Goal: Information Seeking & Learning: Learn about a topic

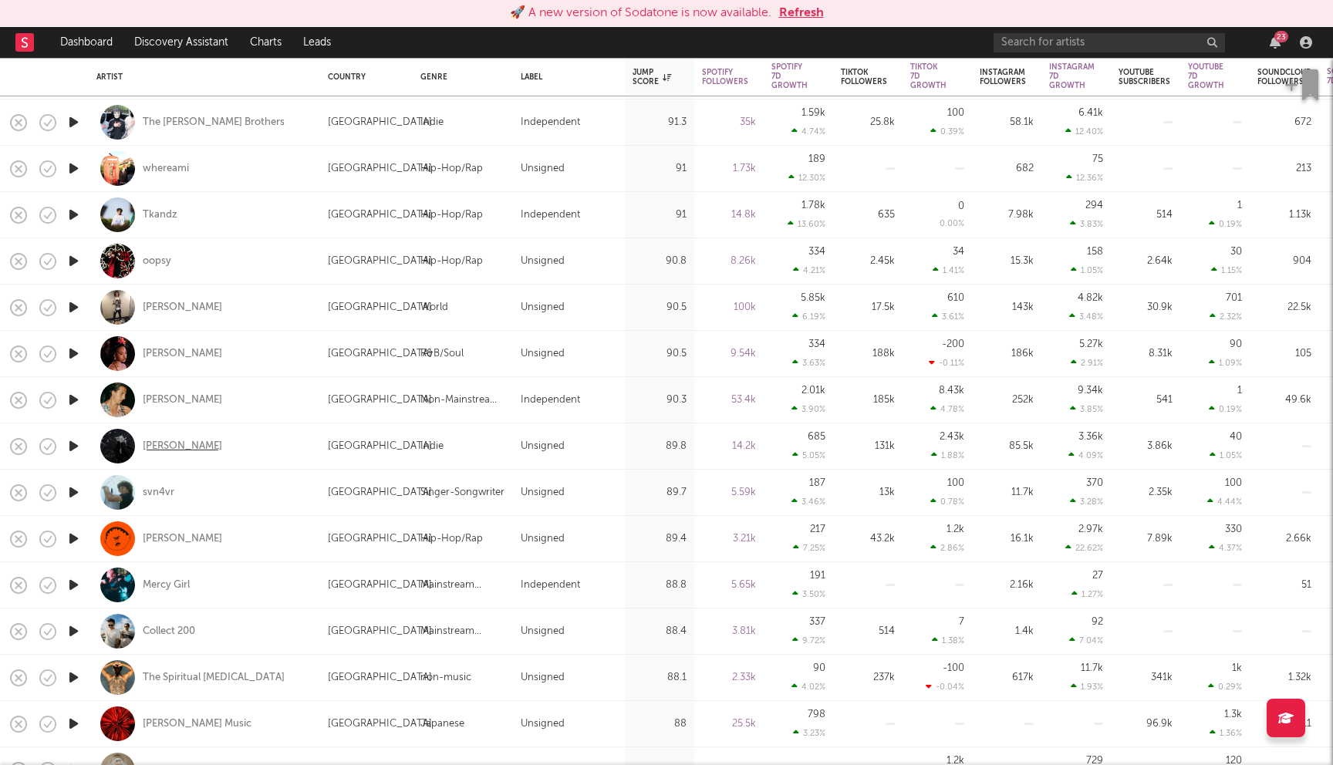
click at [184, 450] on div "Lily Kerbey" at bounding box center [182, 447] width 79 height 14
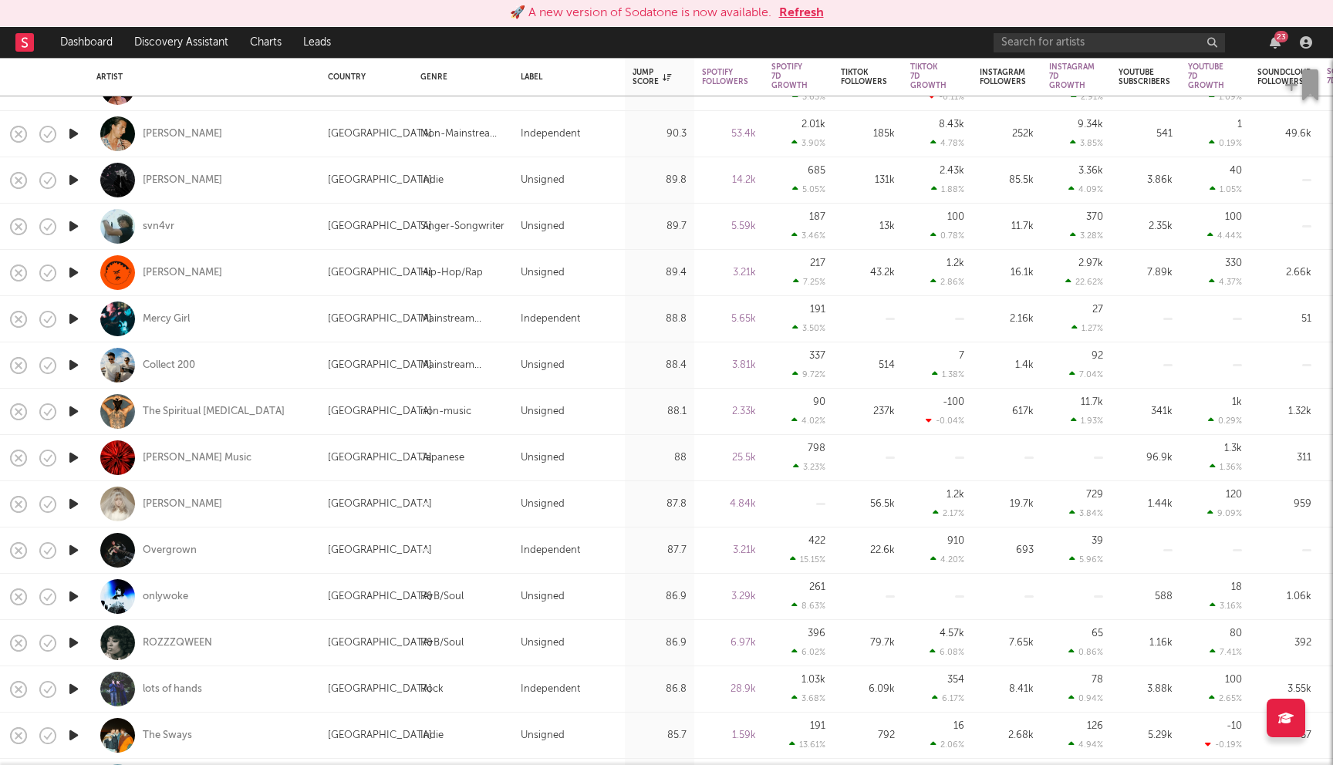
click at [226, 418] on div "The Spiritual Psychiatrist" at bounding box center [204, 412] width 216 height 46
select select "1w"
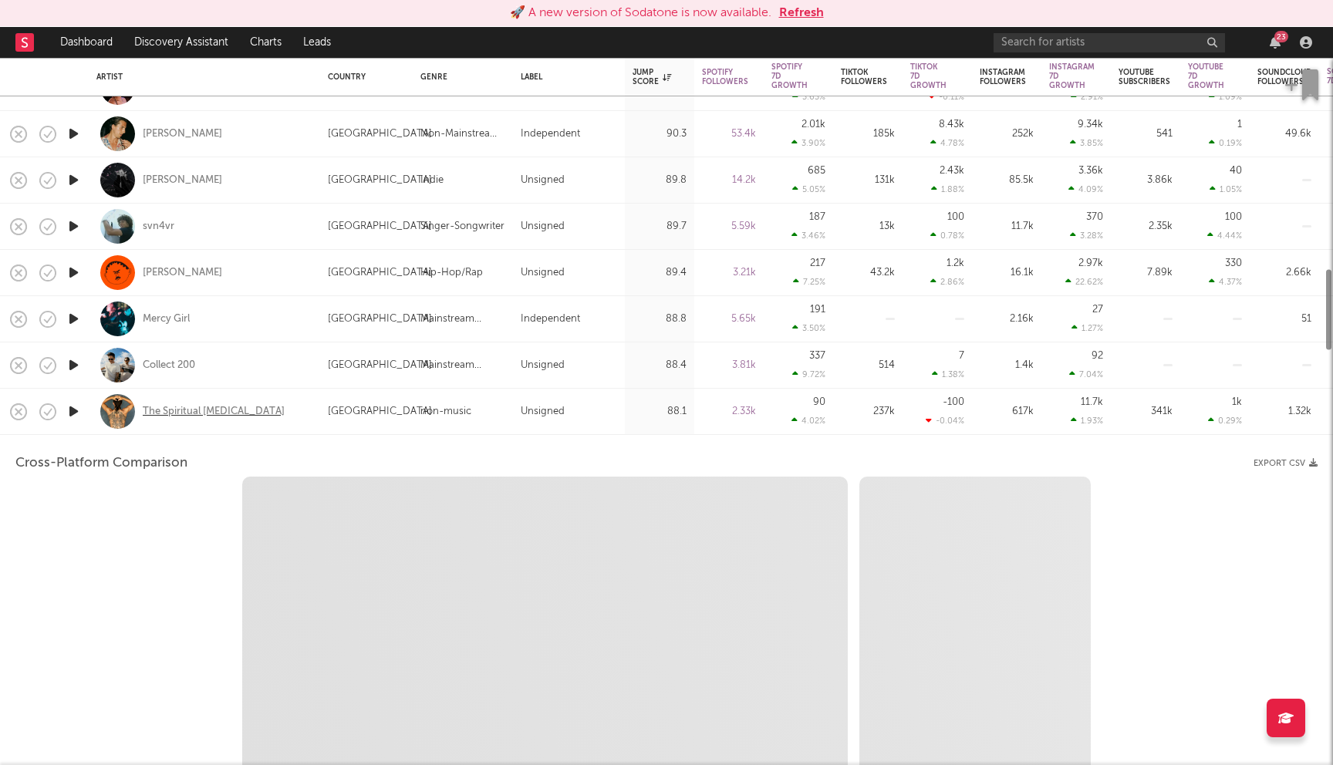
select select "6m"
click at [294, 406] on div "The Spiritual Psychiatrist" at bounding box center [204, 412] width 216 height 46
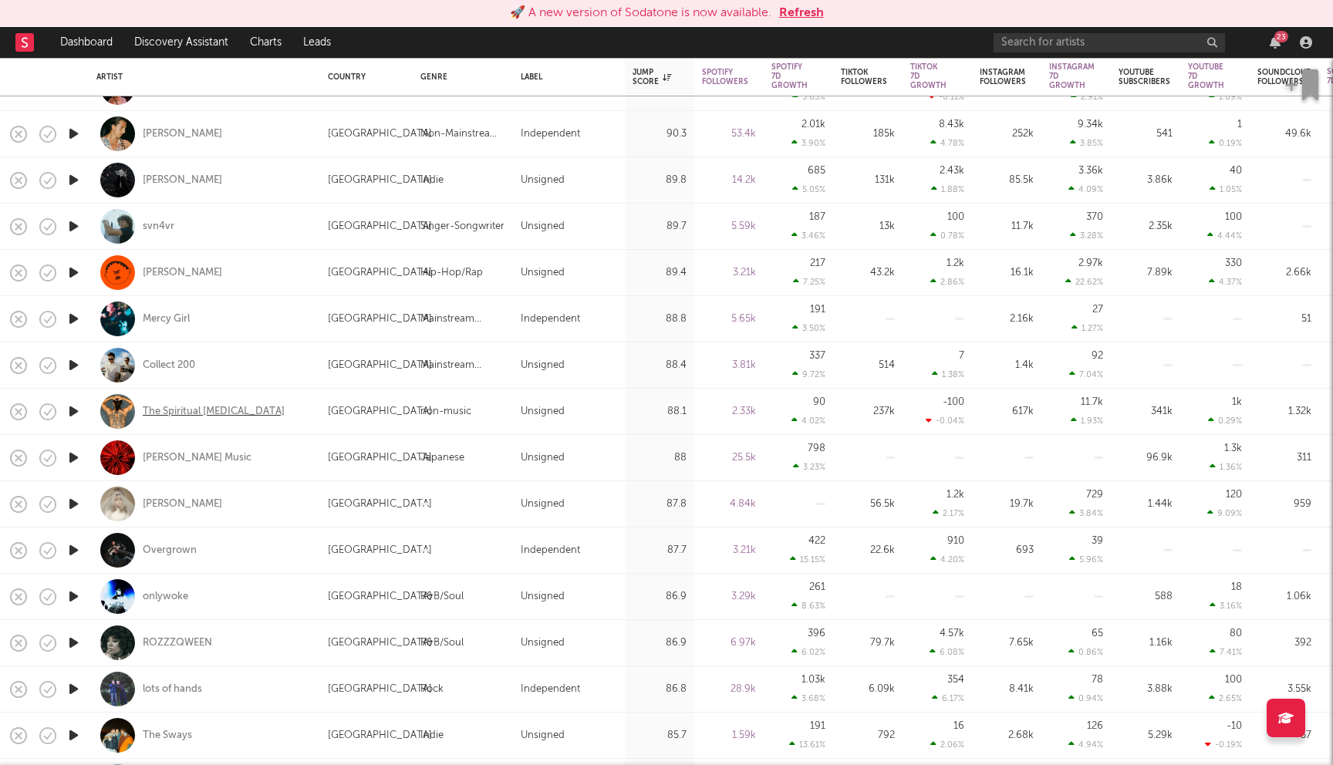
click at [214, 409] on div "The Spiritual Psychiatrist" at bounding box center [214, 412] width 142 height 14
drag, startPoint x: 271, startPoint y: 414, endPoint x: 146, endPoint y: 410, distance: 125.0
click at [144, 410] on div "The Spiritual [MEDICAL_DATA]" at bounding box center [204, 412] width 216 height 46
select select "1m"
select select "6m"
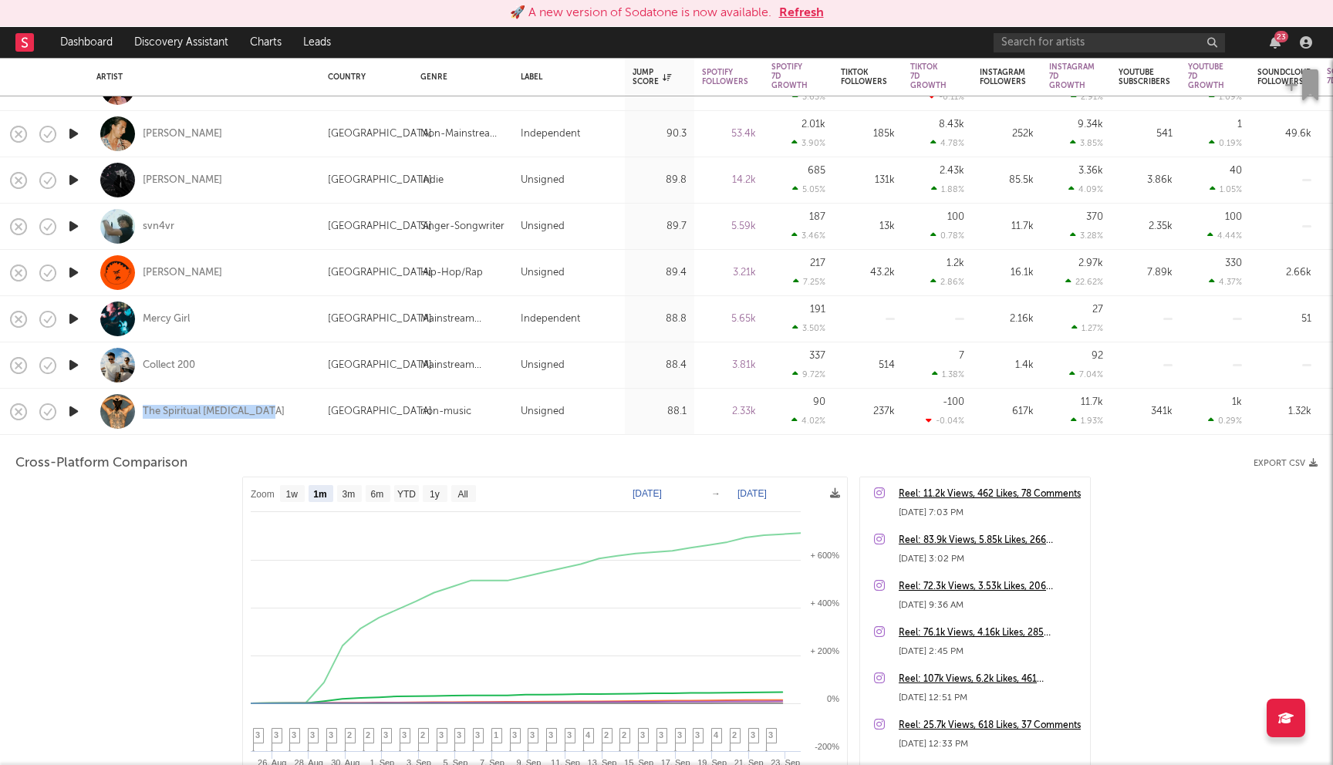
copy div "The Spiritual [MEDICAL_DATA]"
click at [309, 406] on div "The Spiritual Psychiatrist" at bounding box center [204, 412] width 216 height 46
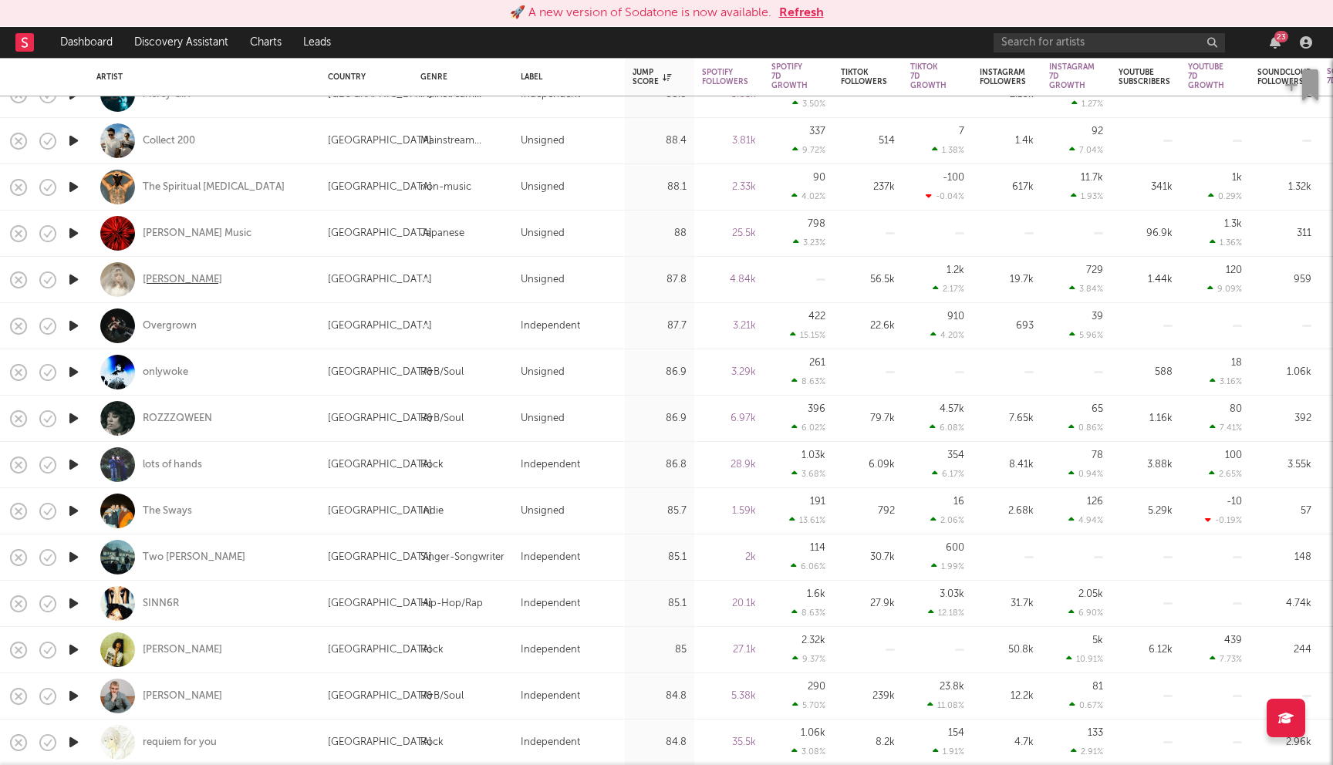
click at [169, 279] on div "[PERSON_NAME]" at bounding box center [182, 280] width 79 height 14
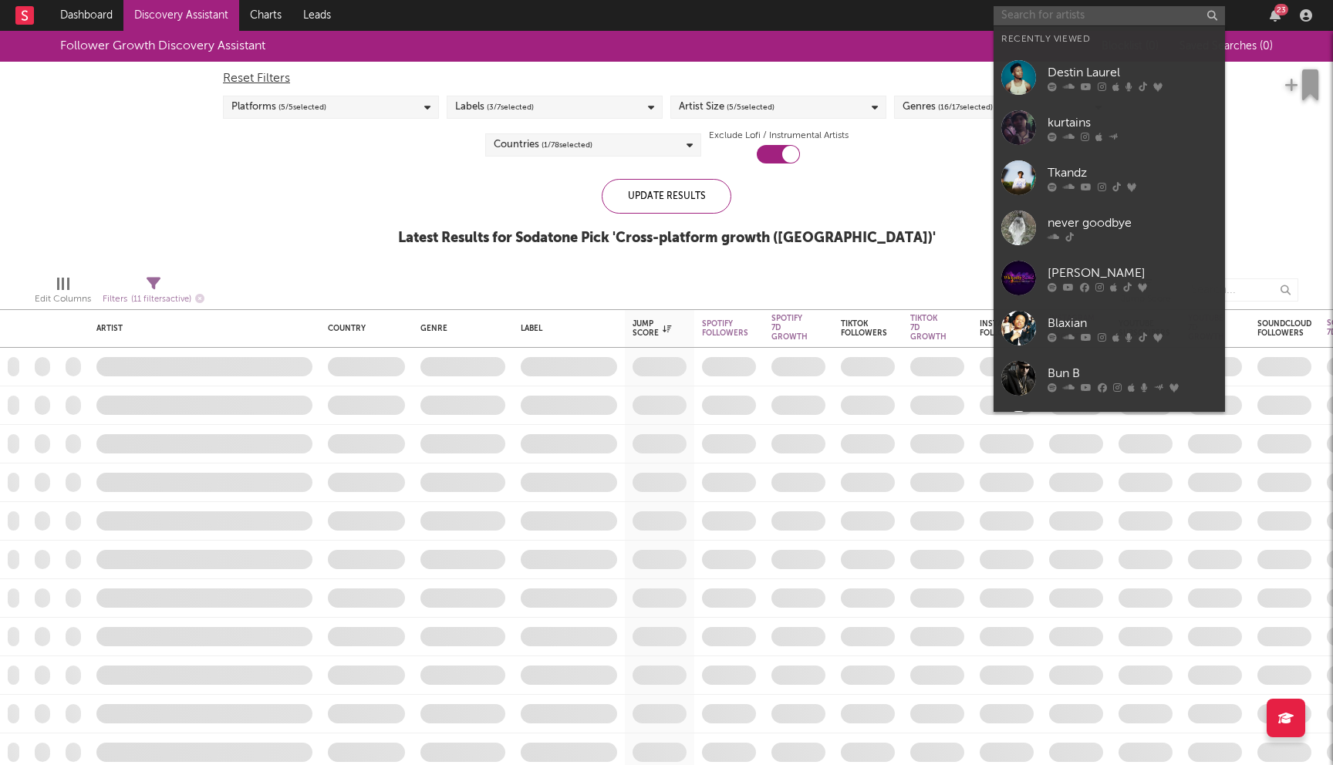
click at [1060, 8] on input "text" at bounding box center [1108, 15] width 231 height 19
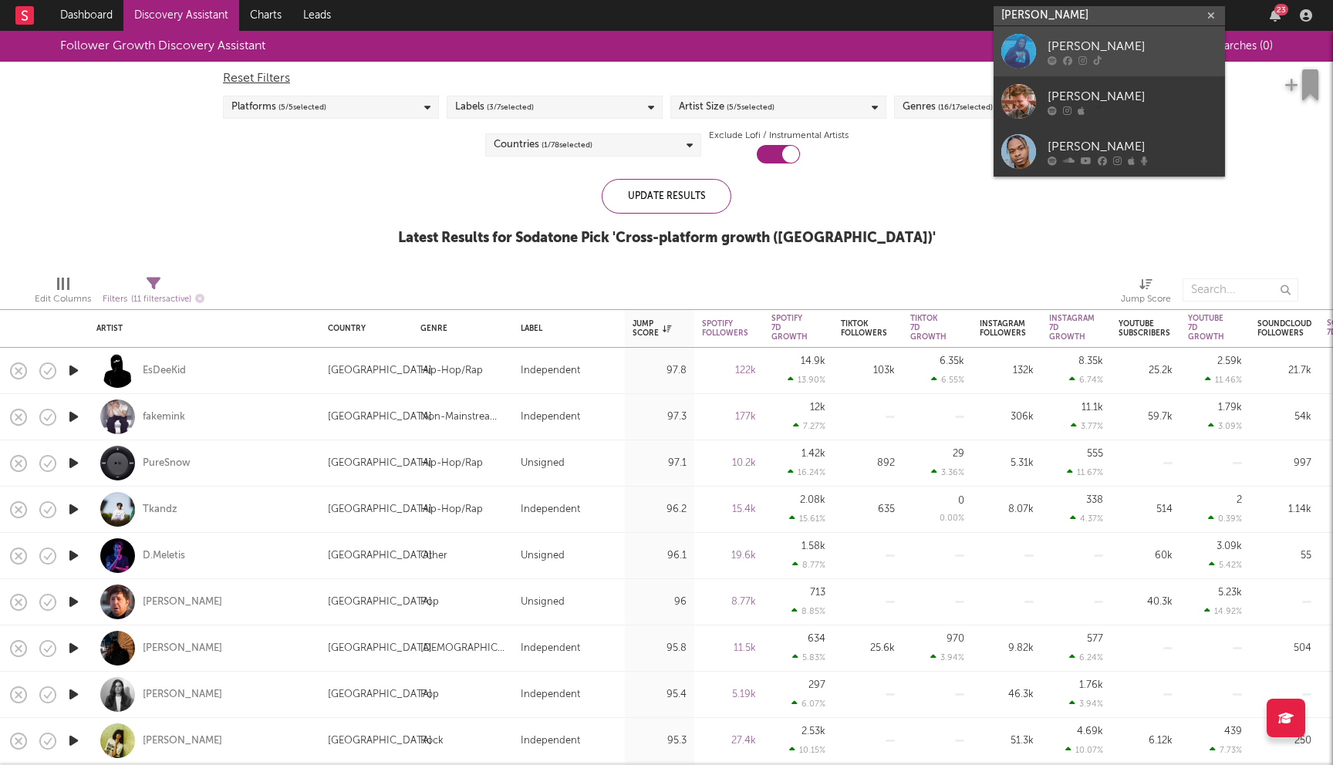
type input "kyle bet"
click at [1088, 56] on div at bounding box center [1132, 60] width 170 height 9
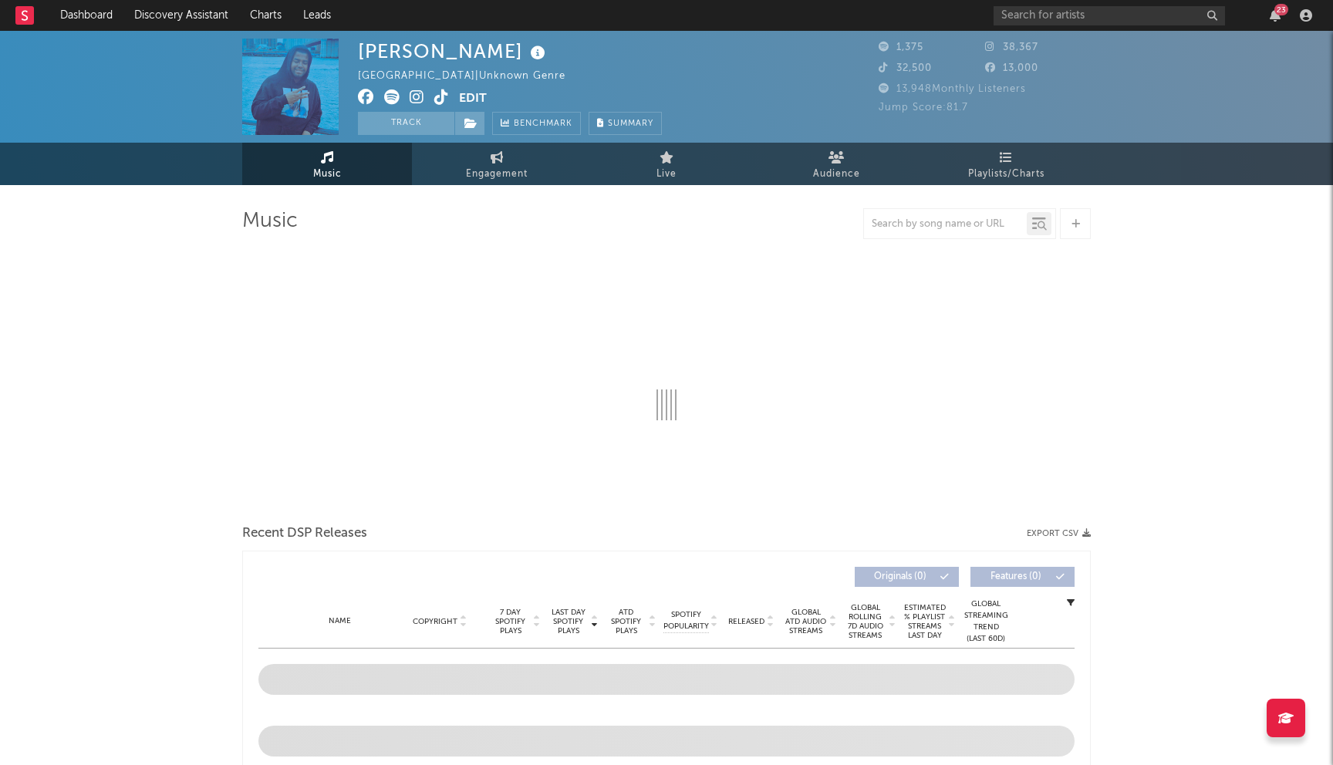
select select "1w"
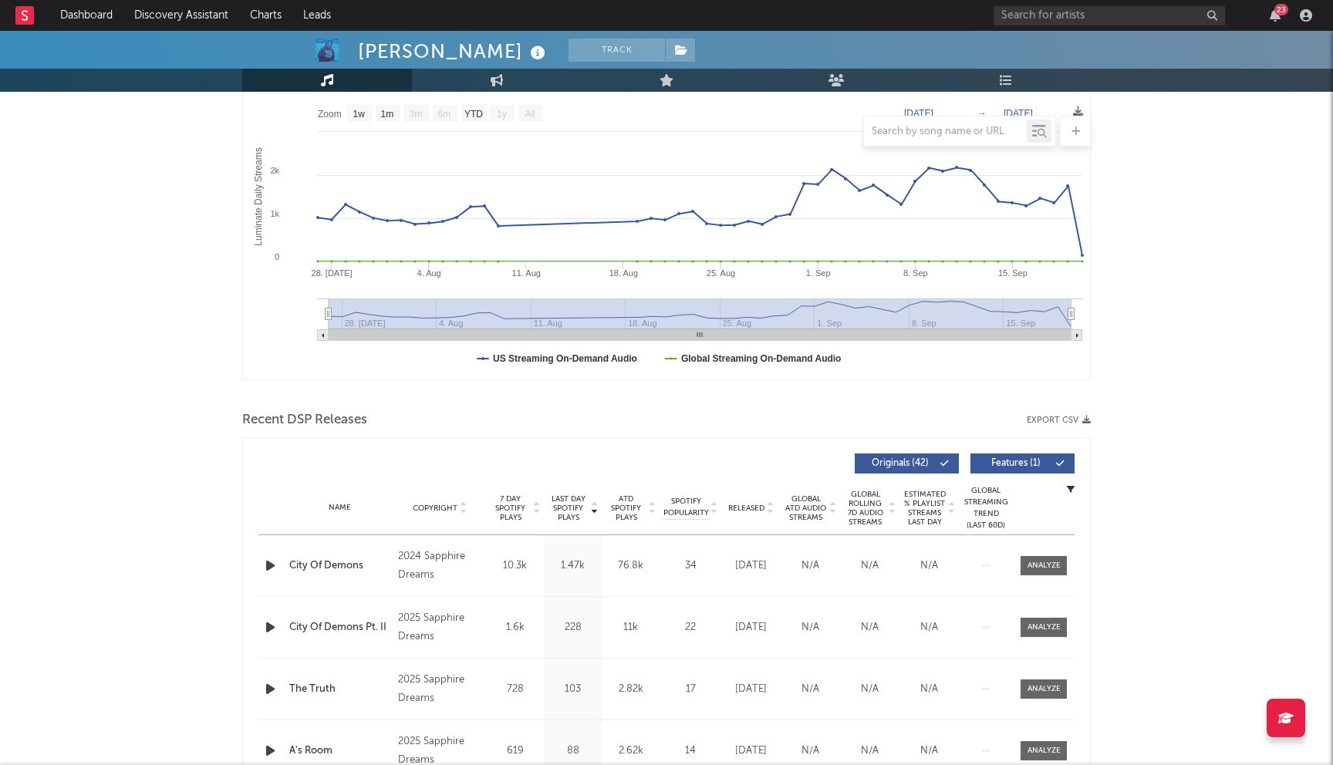
scroll to position [283, 0]
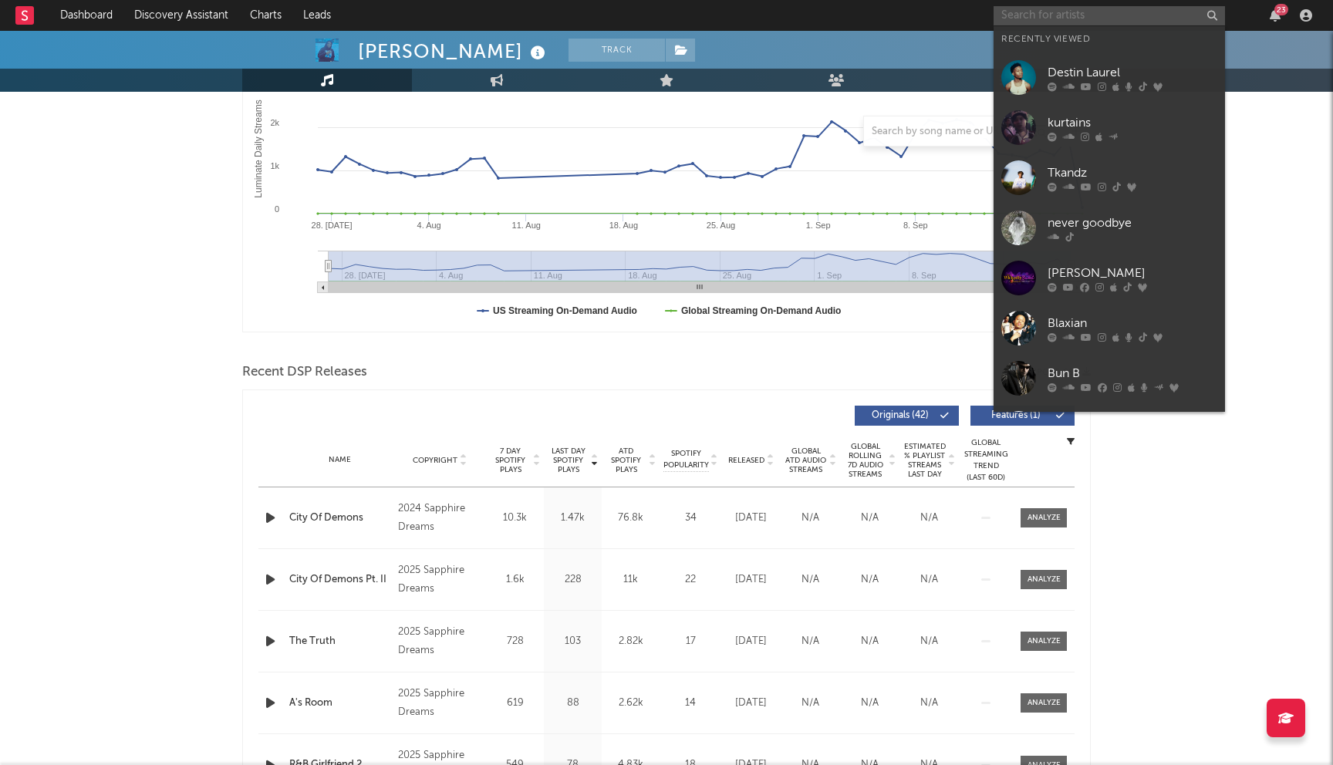
click at [1120, 18] on input "text" at bounding box center [1108, 15] width 231 height 19
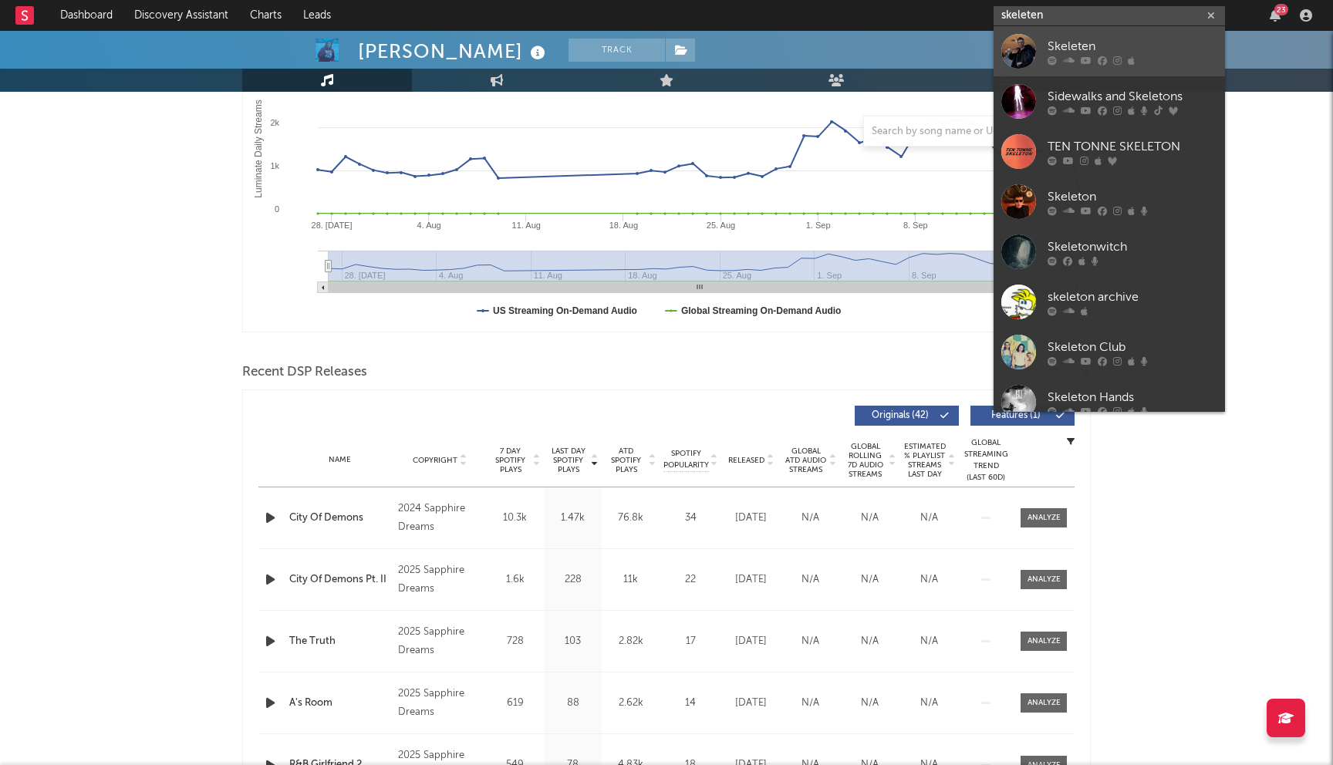
type input "skeleten"
click at [1048, 49] on div "Skeleten" at bounding box center [1132, 46] width 170 height 19
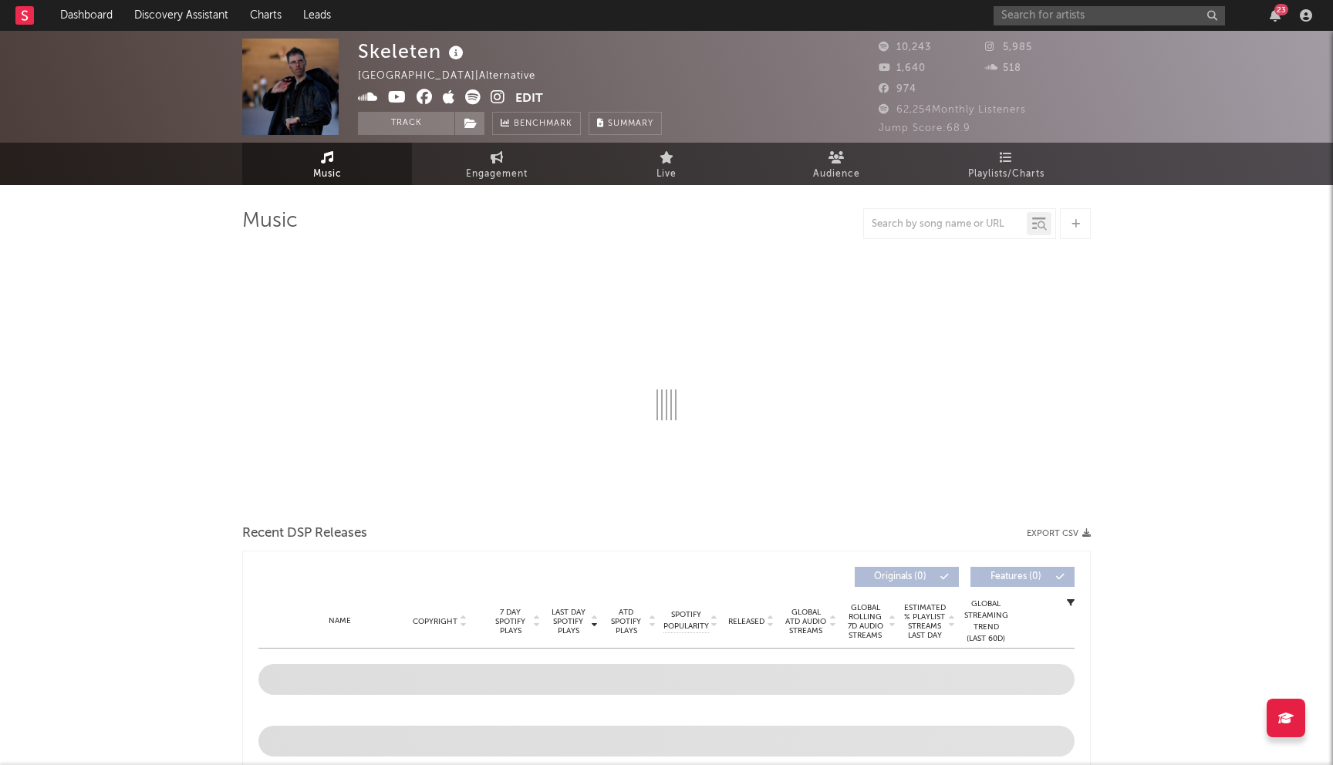
select select "6m"
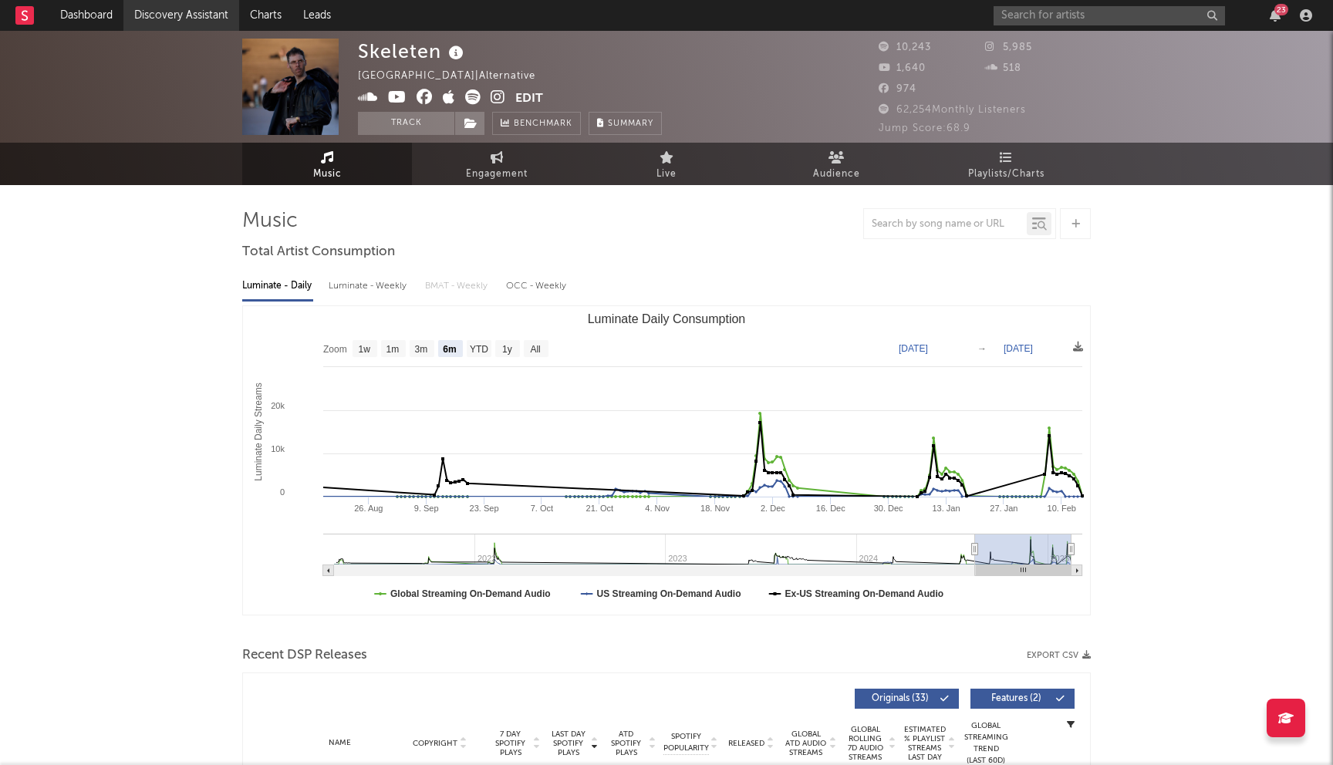
click at [188, 19] on link "Discovery Assistant" at bounding box center [181, 15] width 116 height 31
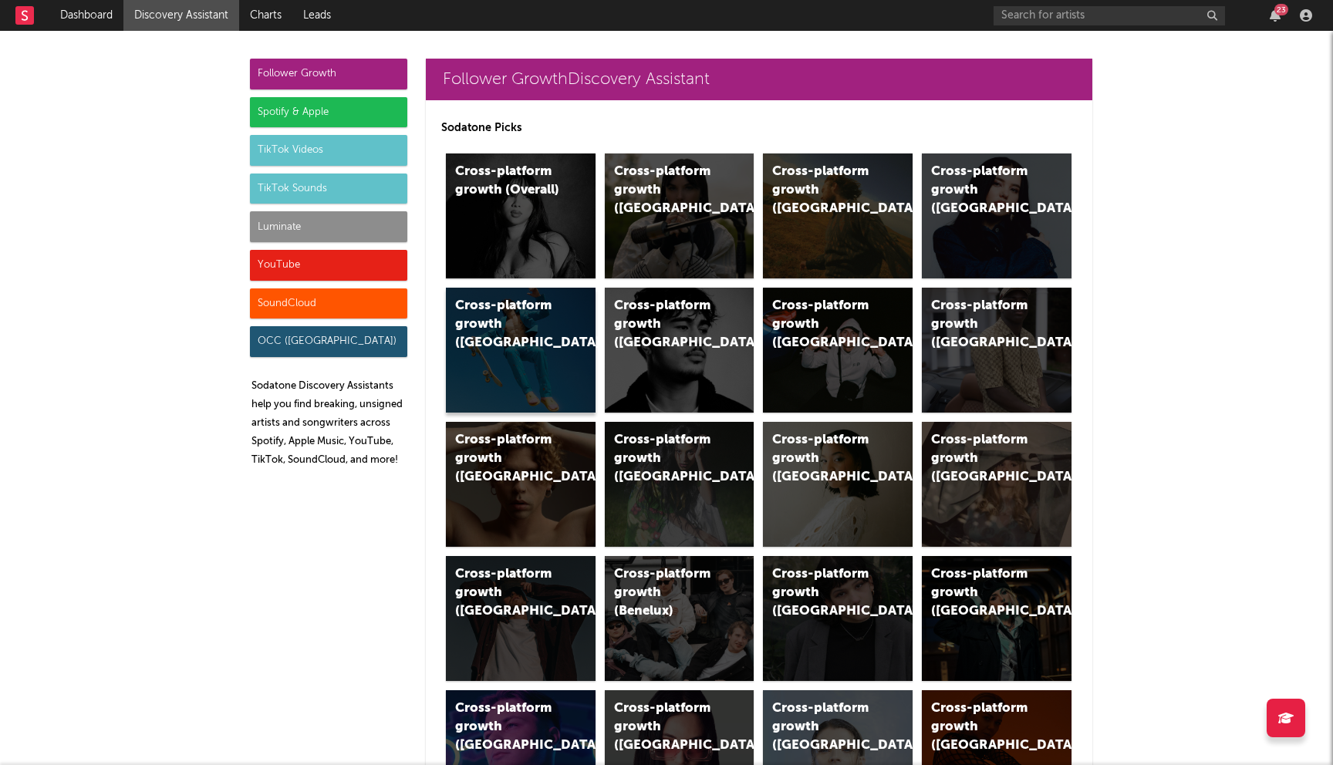
click at [563, 335] on div "Cross-platform growth (Australia)" at bounding box center [521, 350] width 150 height 125
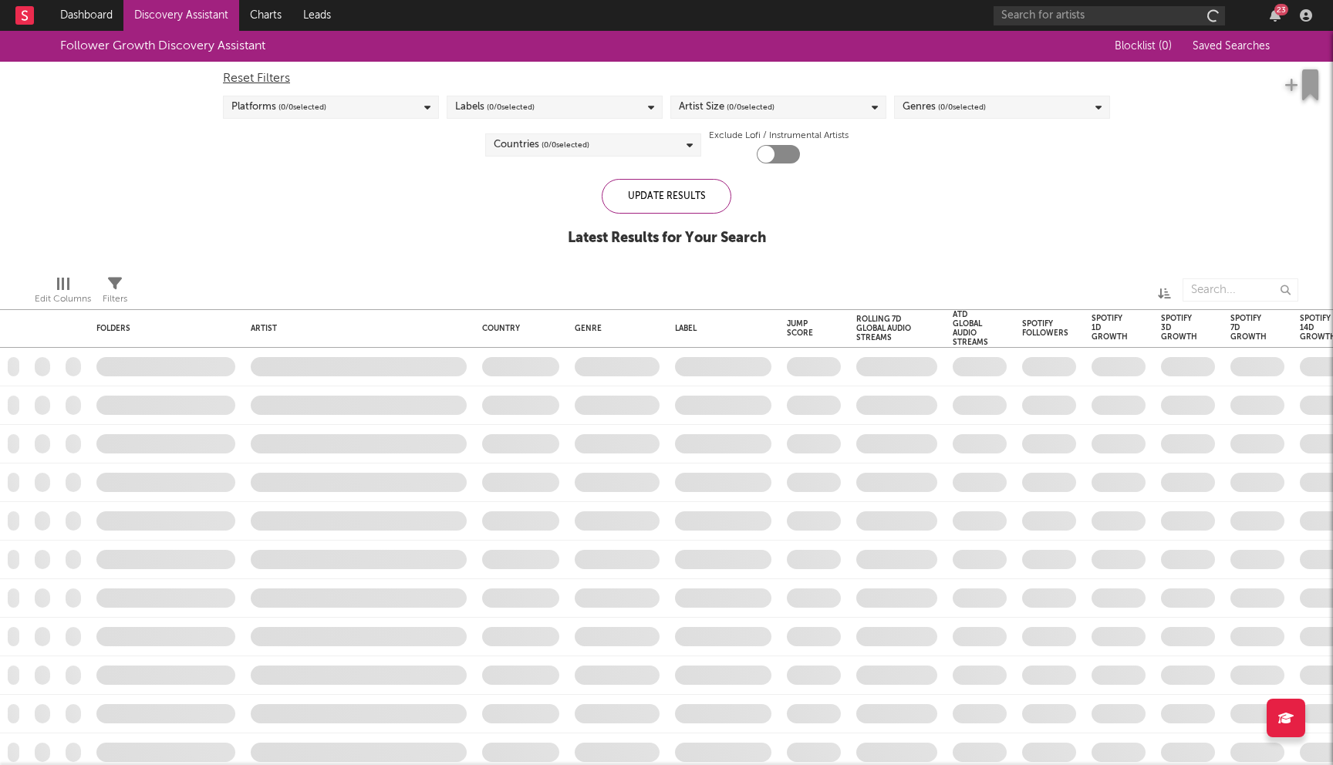
checkbox input "true"
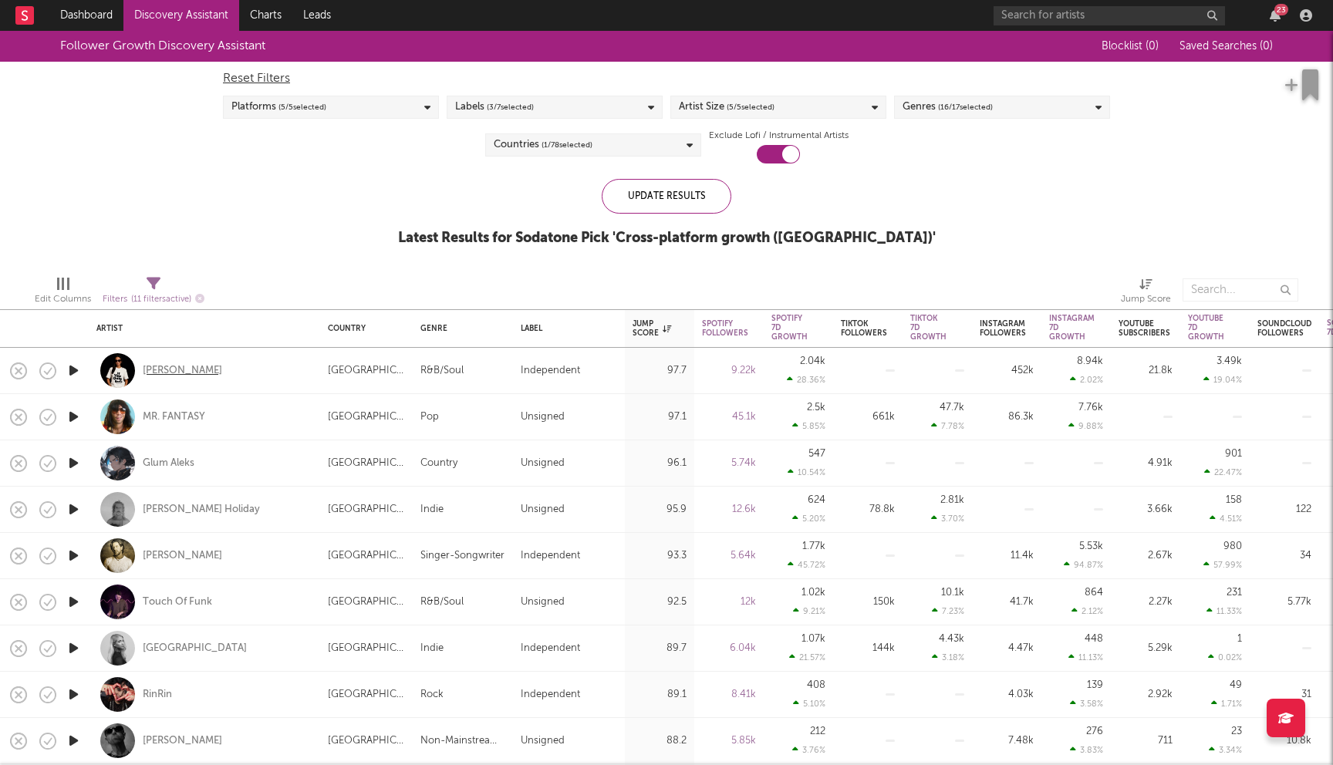
click at [163, 369] on div "Meraki Moon" at bounding box center [182, 371] width 79 height 14
click at [182, 464] on div "Glum Aleks" at bounding box center [169, 464] width 52 height 14
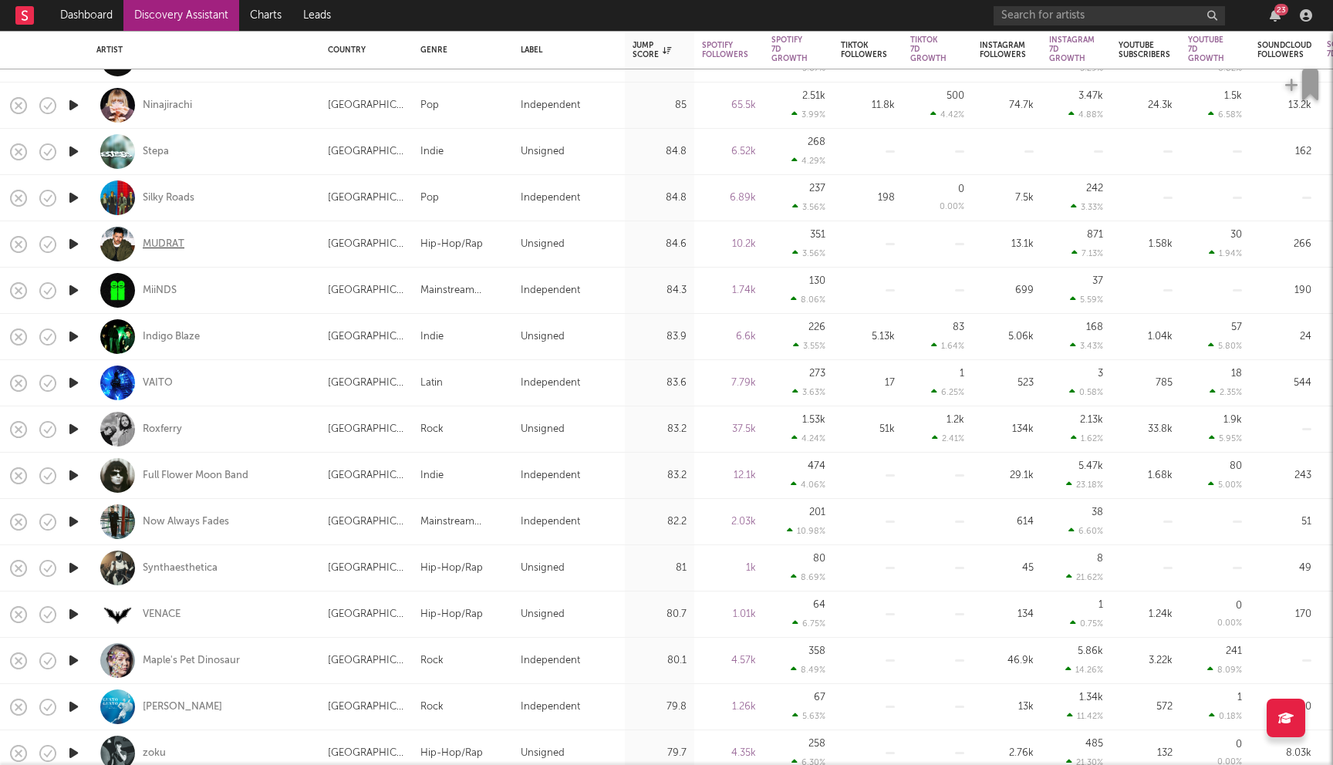
click at [149, 241] on div "MUDRAT" at bounding box center [164, 245] width 42 height 14
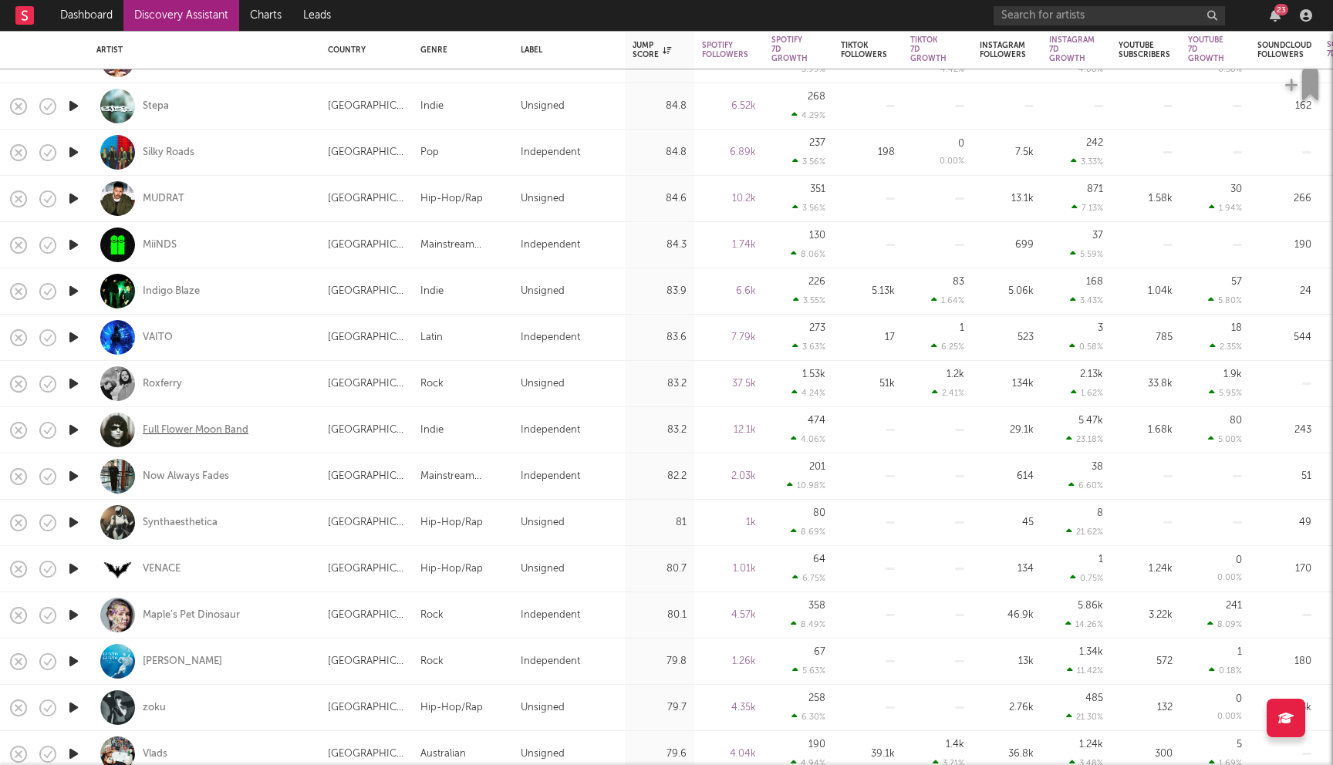
click at [197, 433] on div "Full Flower Moon Band" at bounding box center [196, 430] width 106 height 14
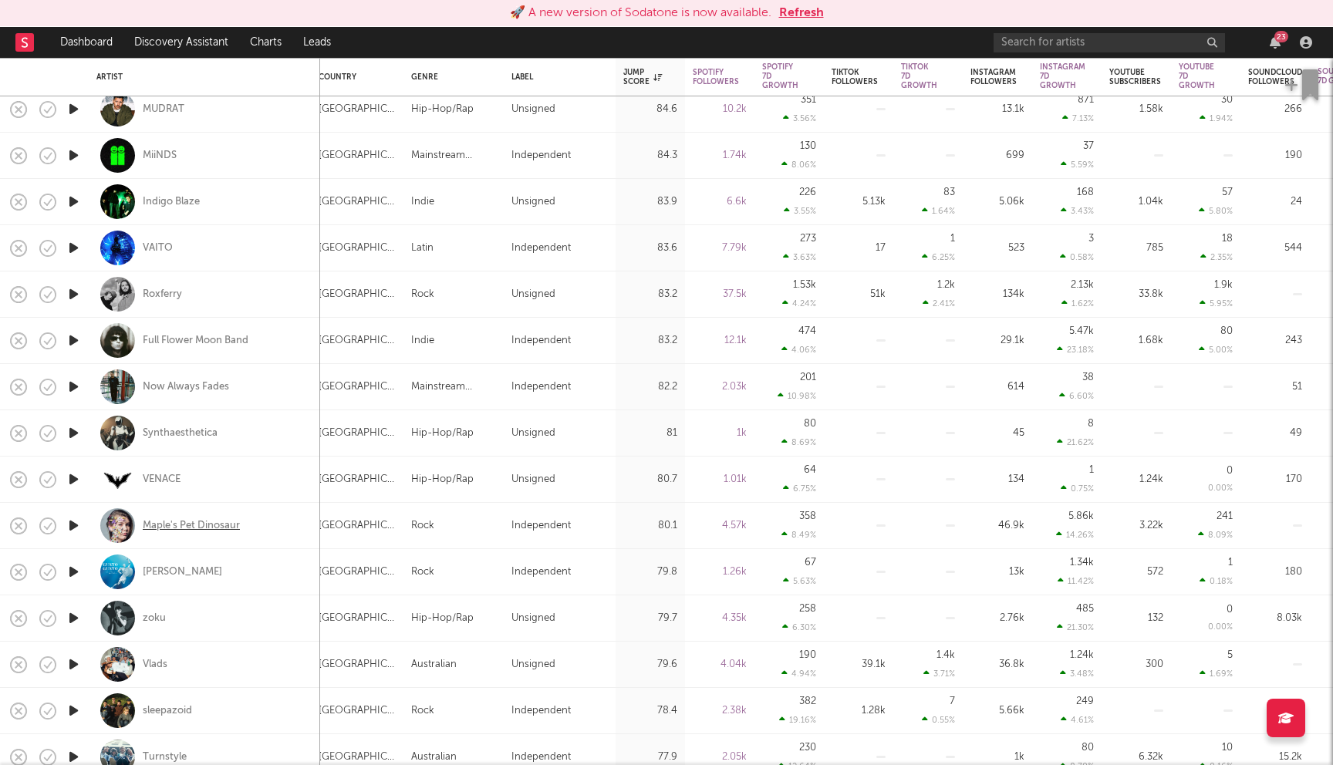
click at [204, 528] on div "Maple's Pet Dinosaur" at bounding box center [191, 526] width 97 height 14
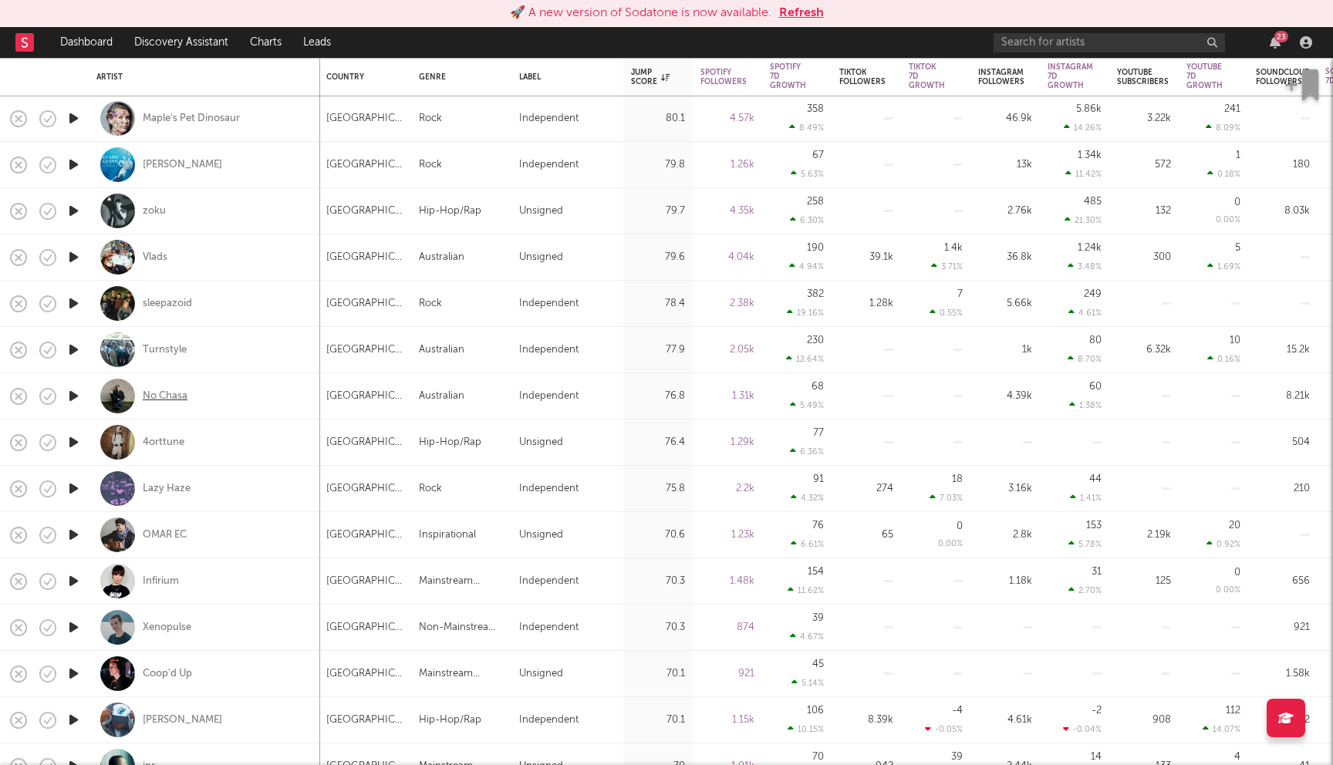
click at [178, 396] on div "No Chasa" at bounding box center [165, 396] width 45 height 14
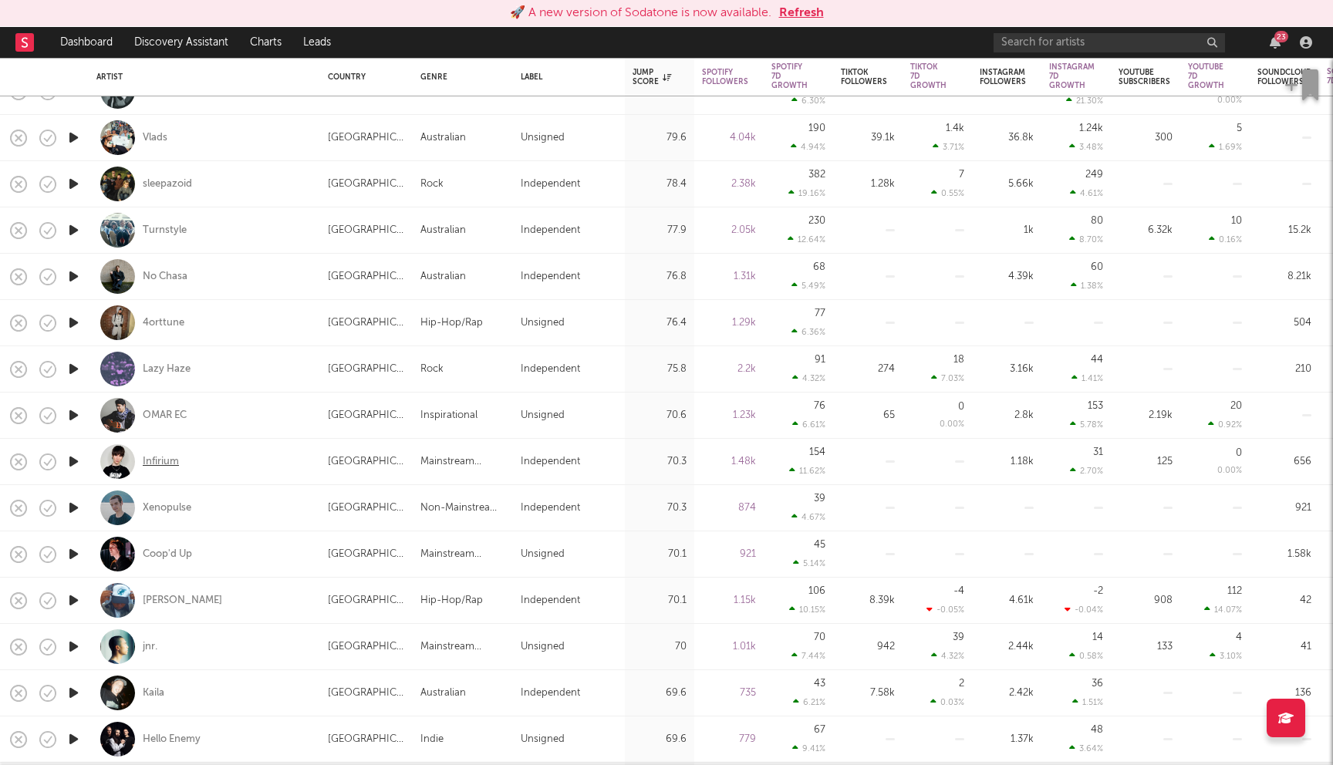
click at [165, 457] on div "Infirium" at bounding box center [161, 462] width 36 height 14
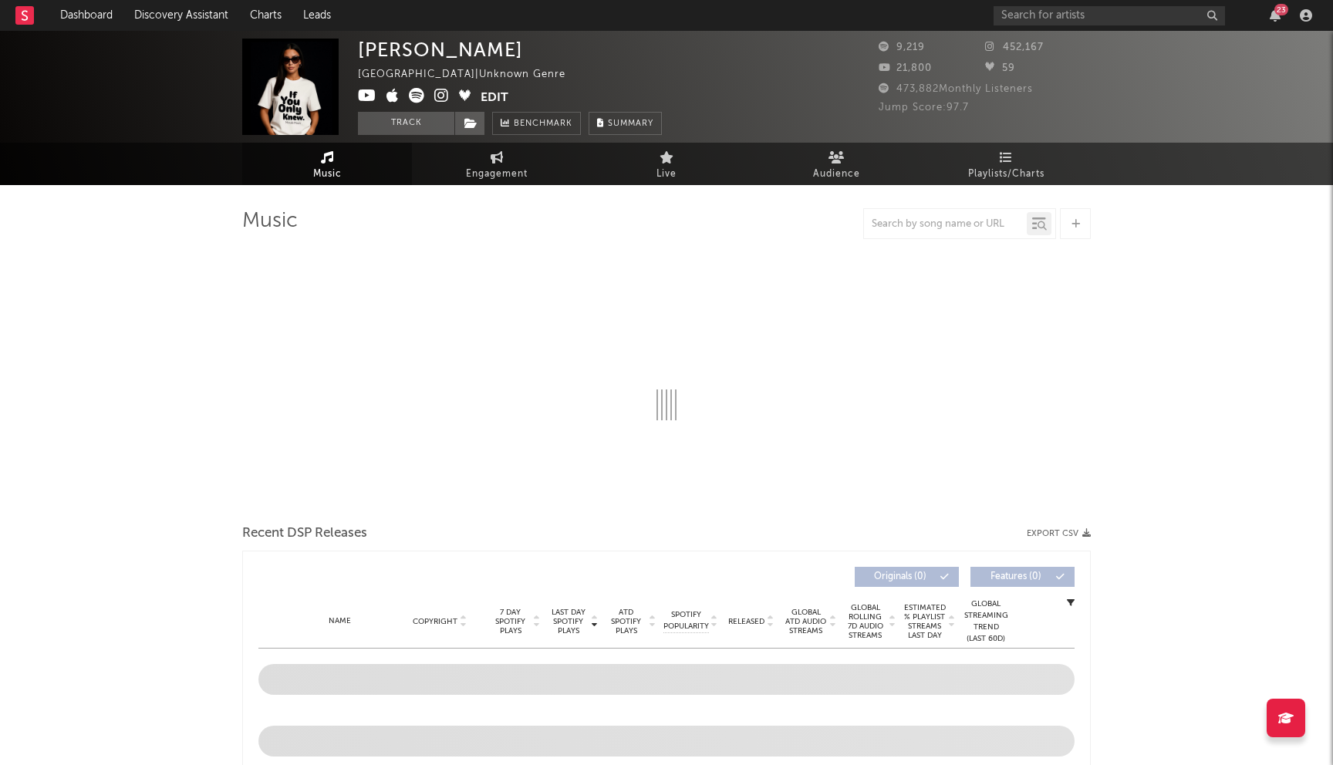
select select "1w"
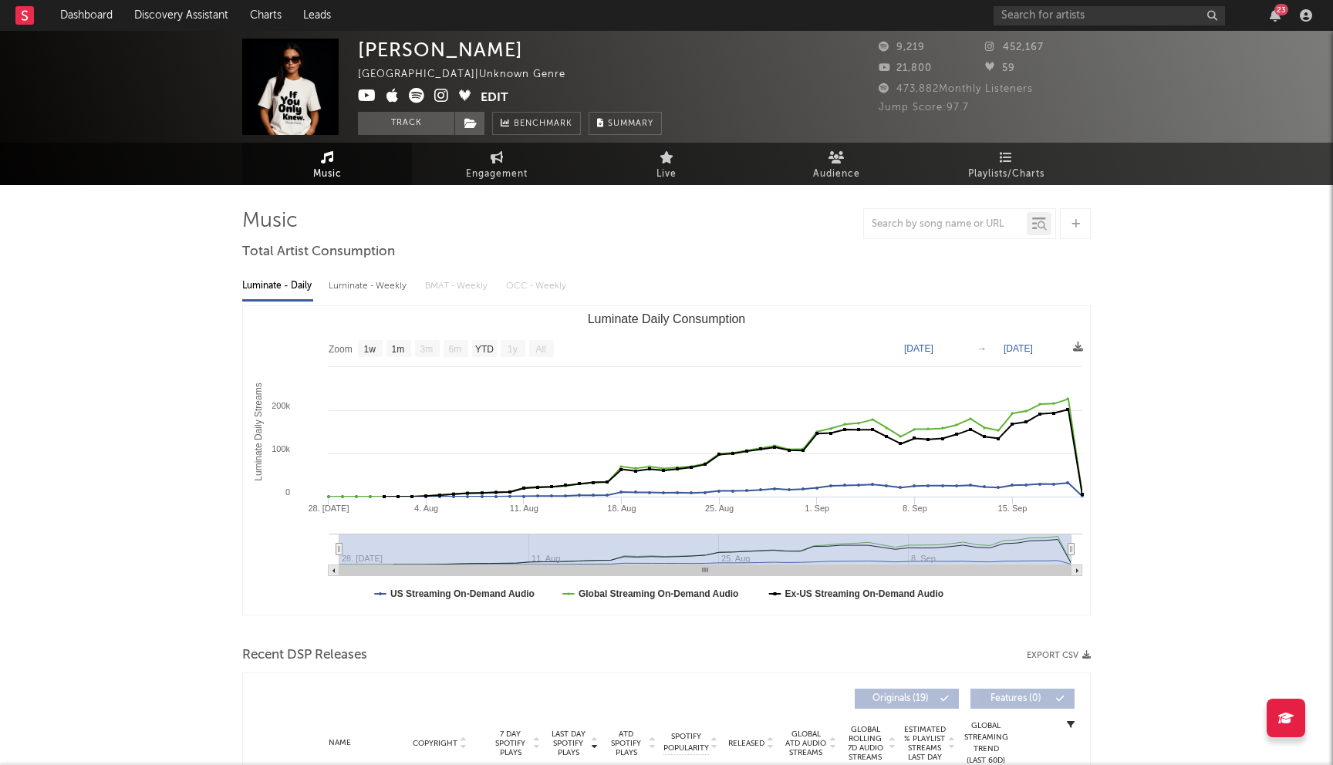
click at [442, 99] on icon at bounding box center [441, 95] width 15 height 15
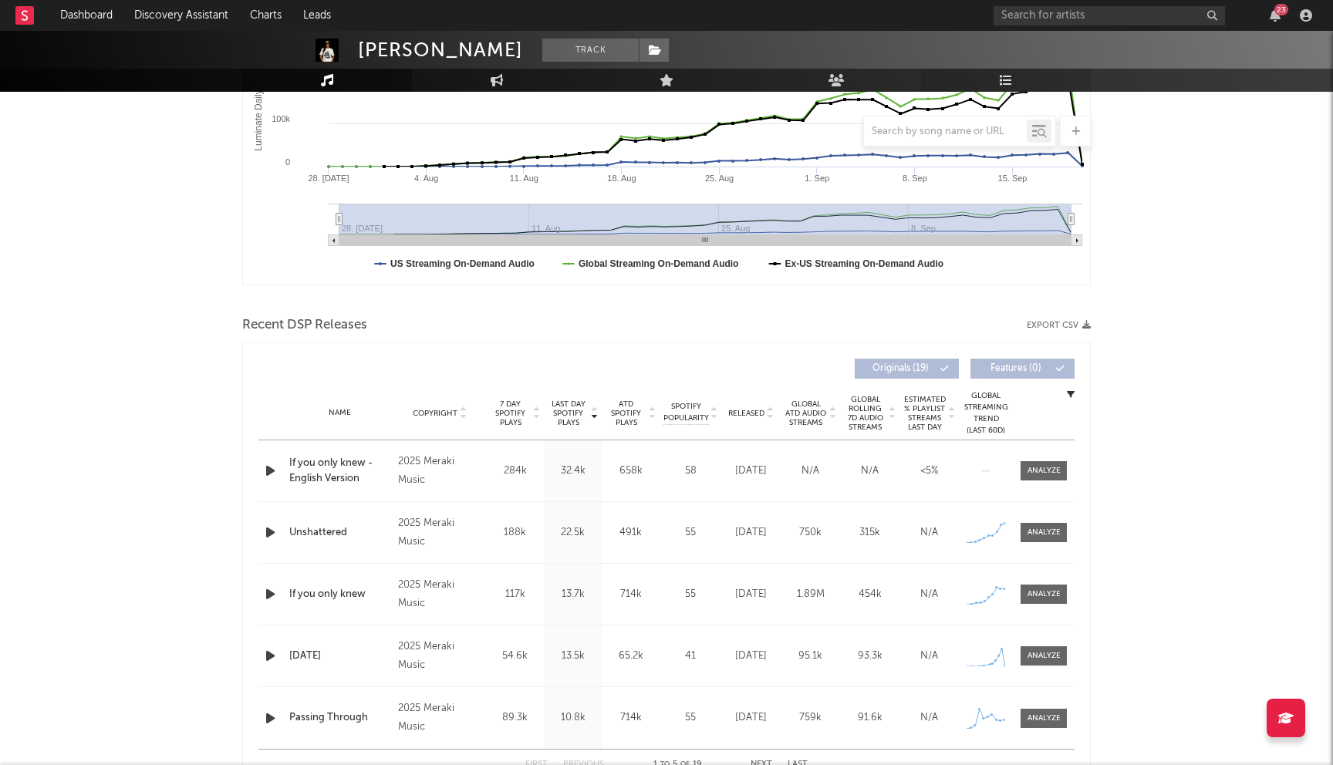
scroll to position [461, 0]
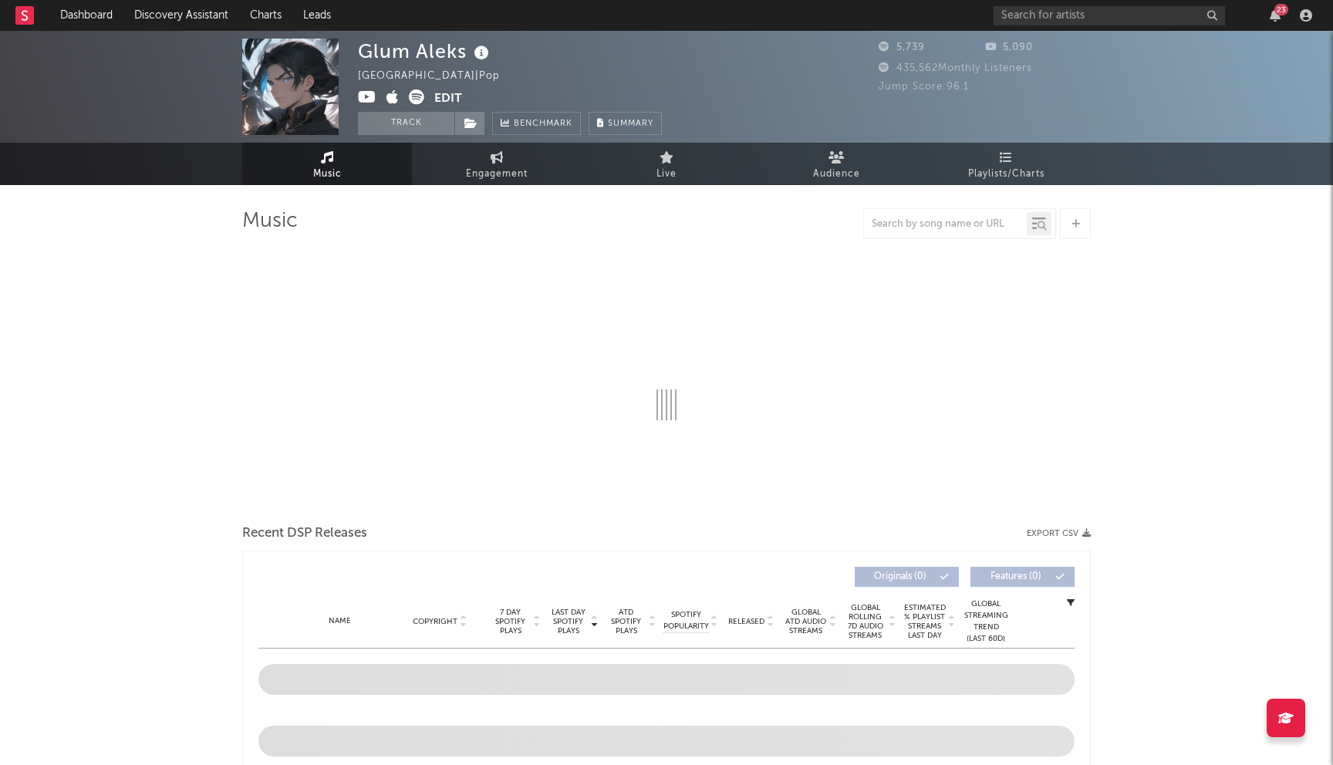
select select "1w"
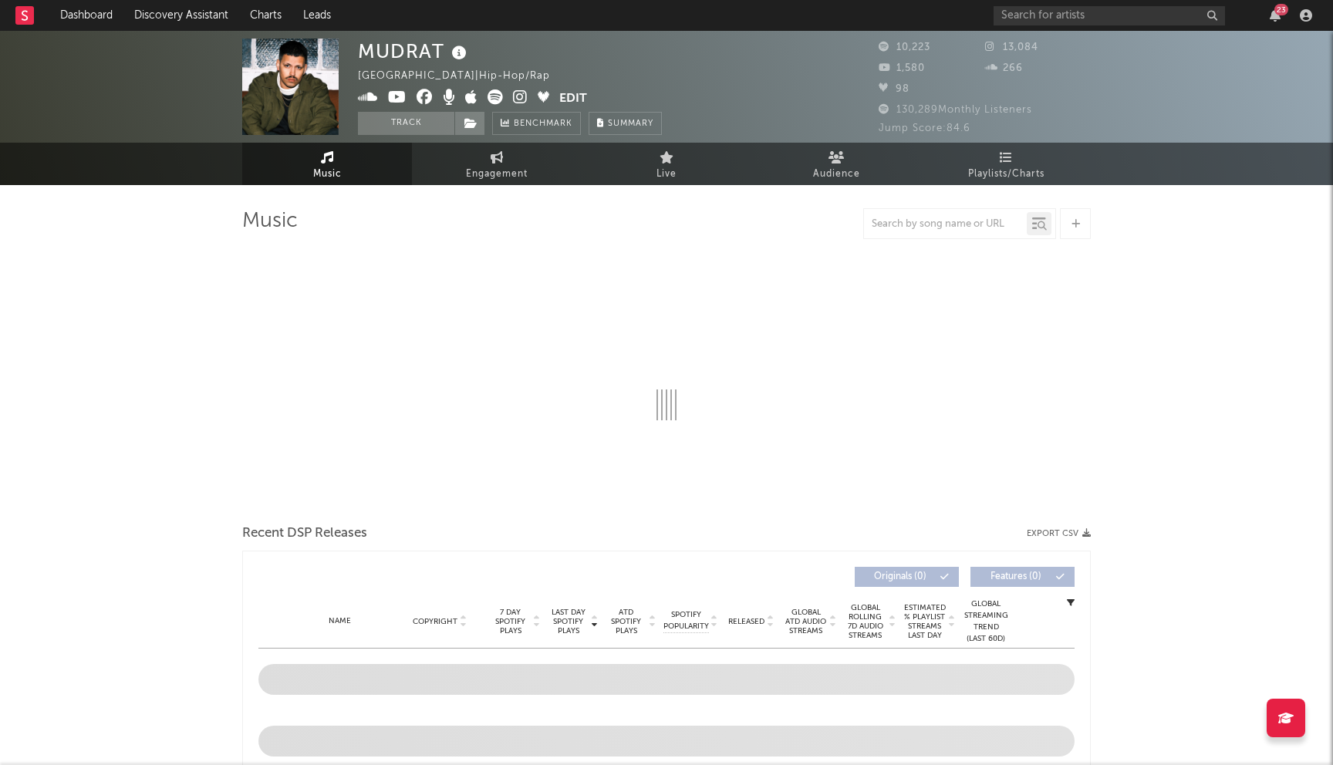
select select "1w"
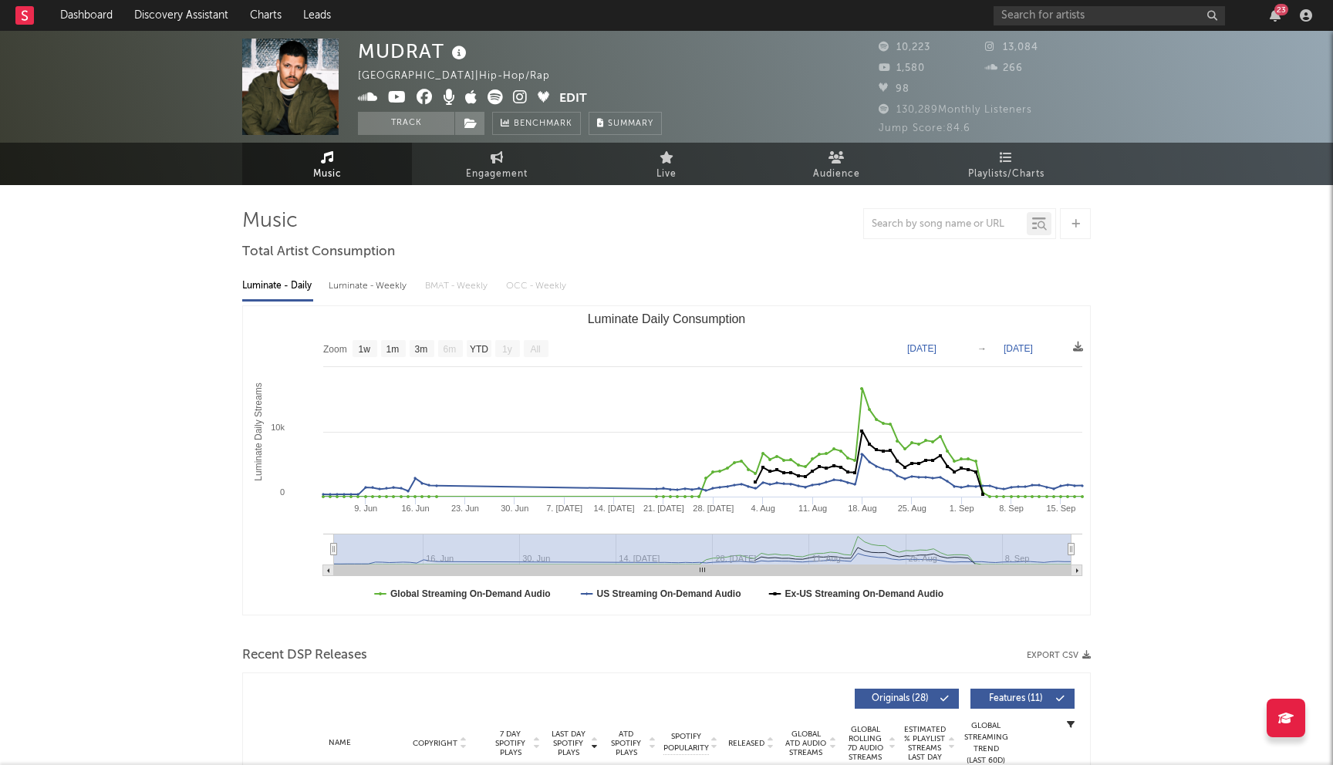
click at [423, 97] on icon at bounding box center [424, 96] width 16 height 15
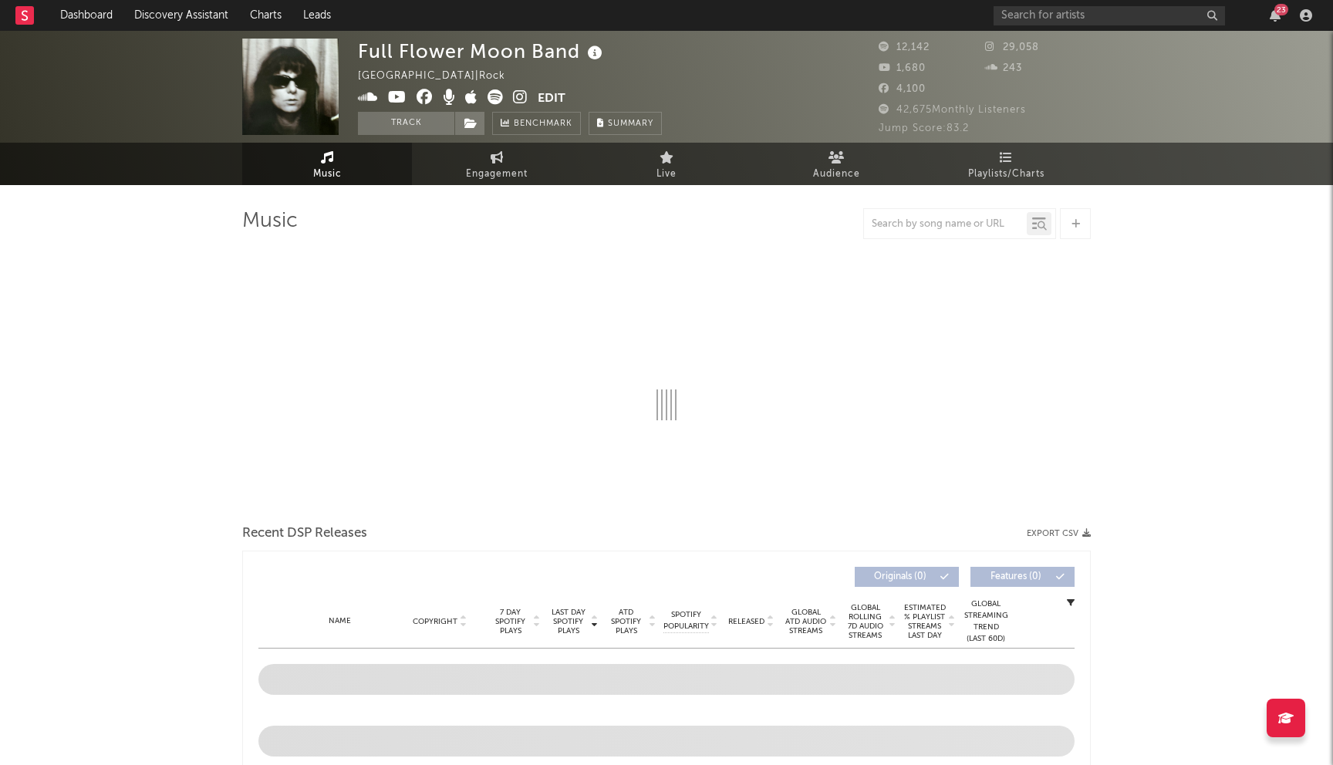
select select "6m"
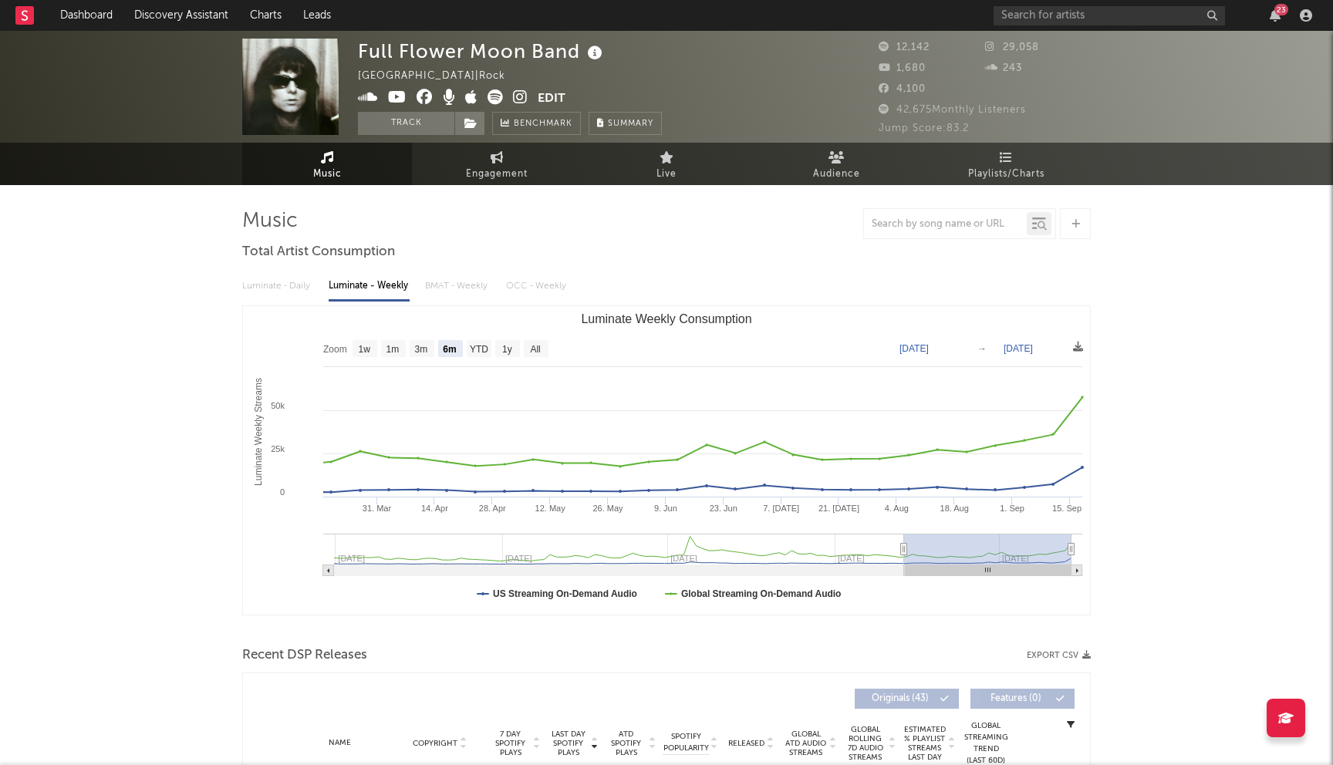
click at [427, 96] on icon at bounding box center [424, 96] width 16 height 15
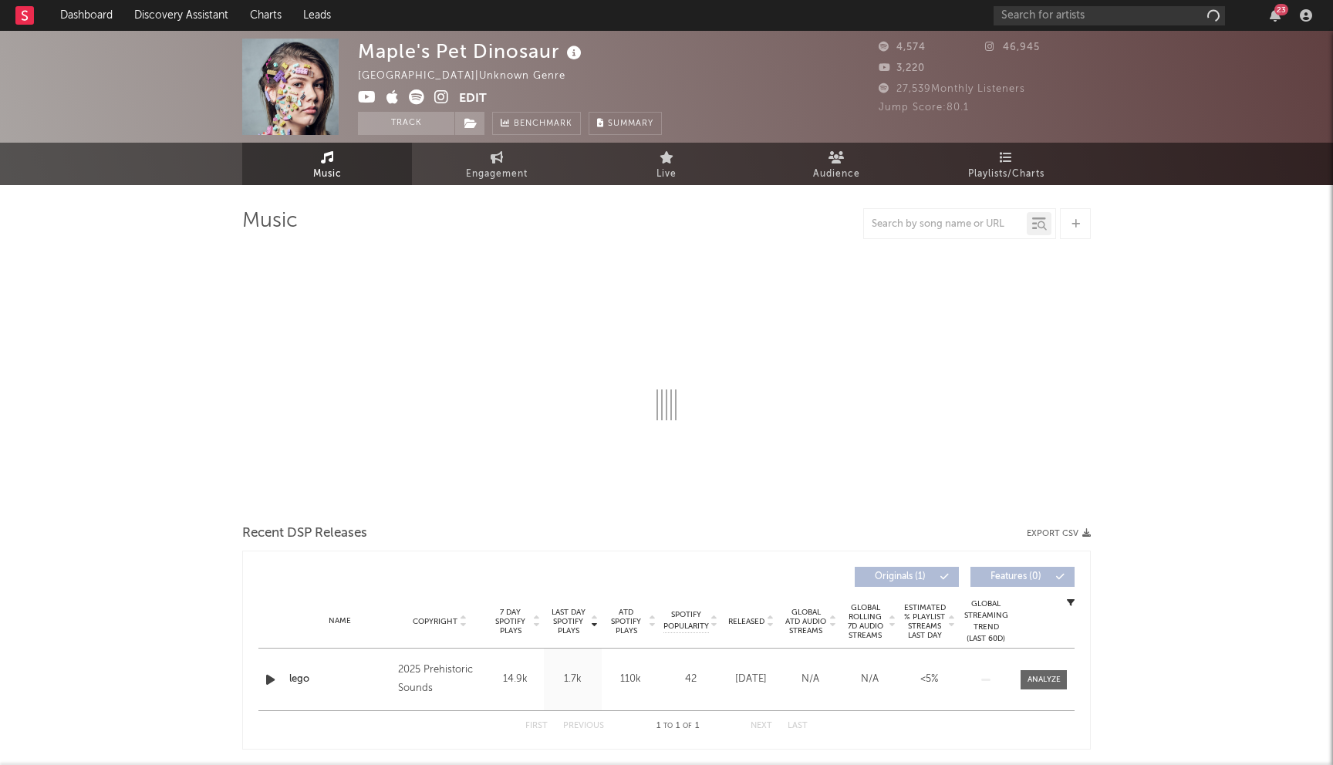
select select "1w"
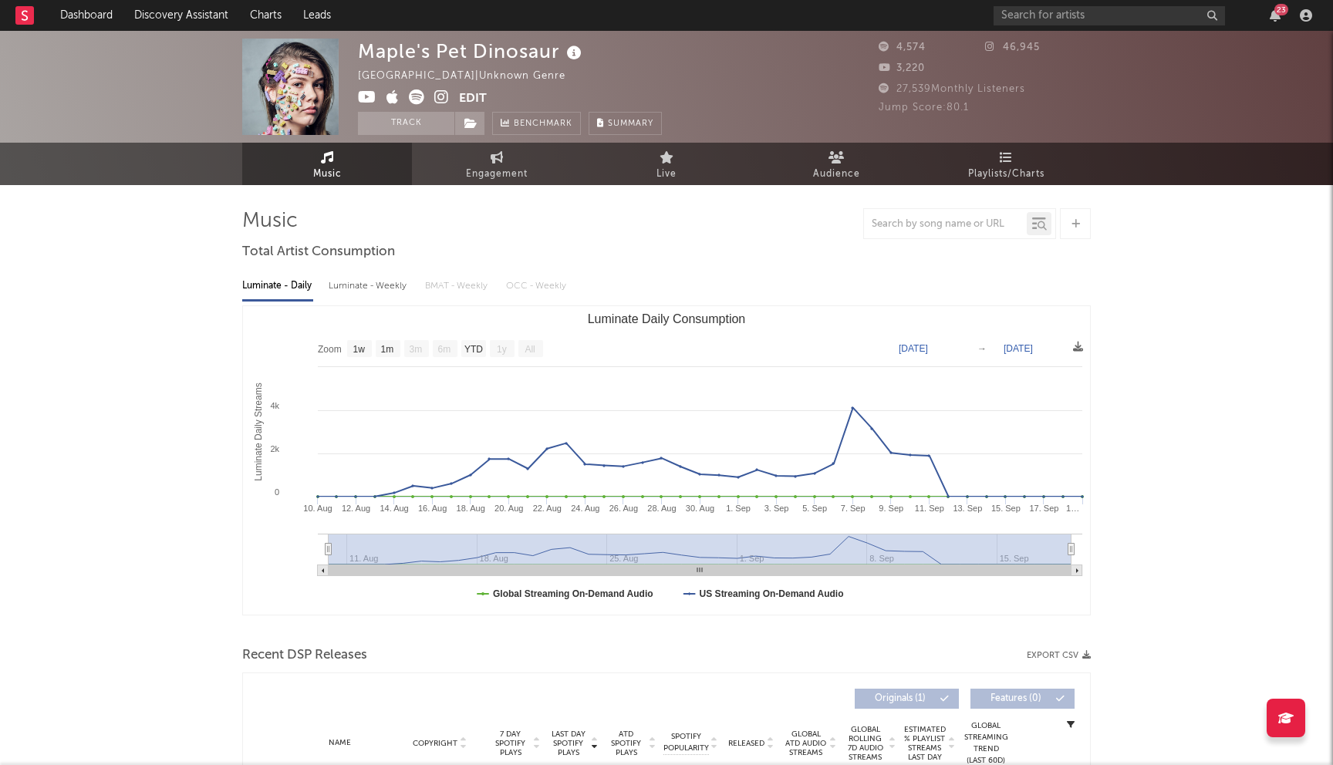
click at [443, 97] on icon at bounding box center [441, 96] width 15 height 15
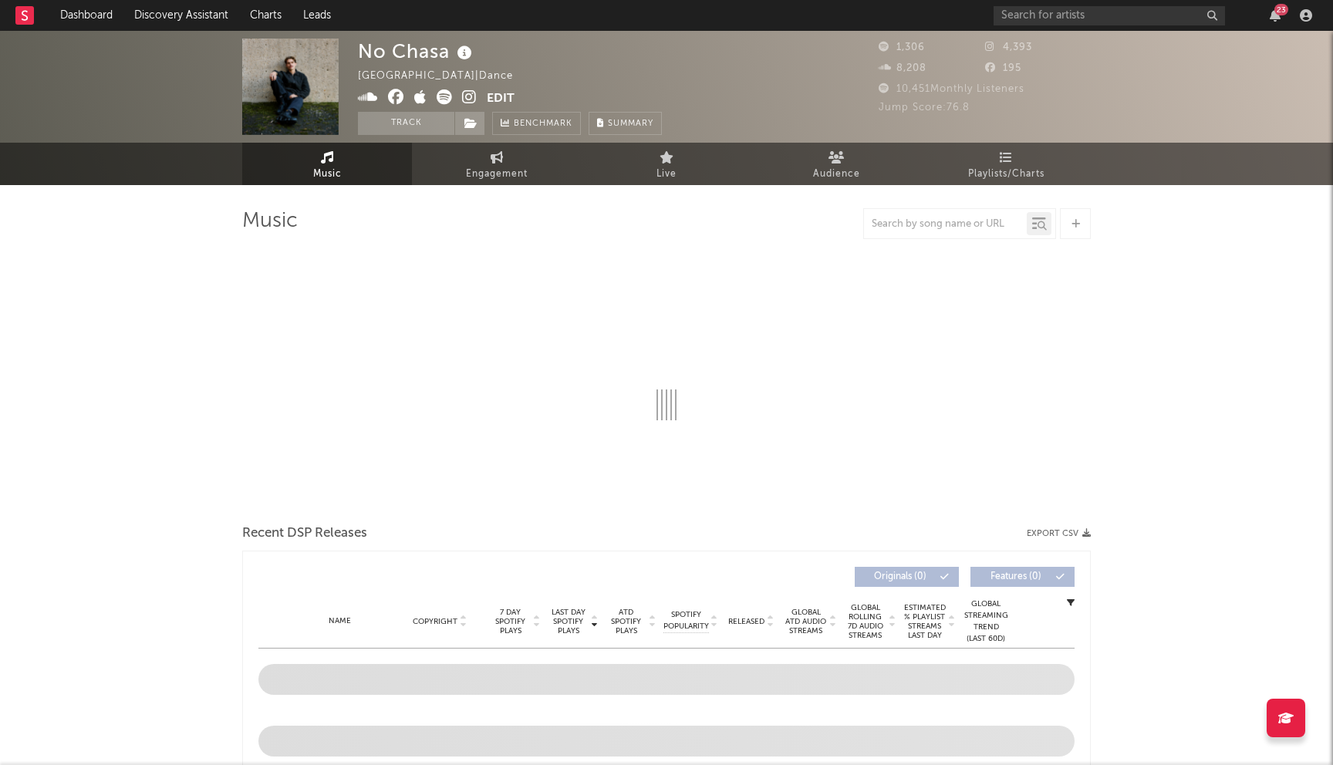
select select "6m"
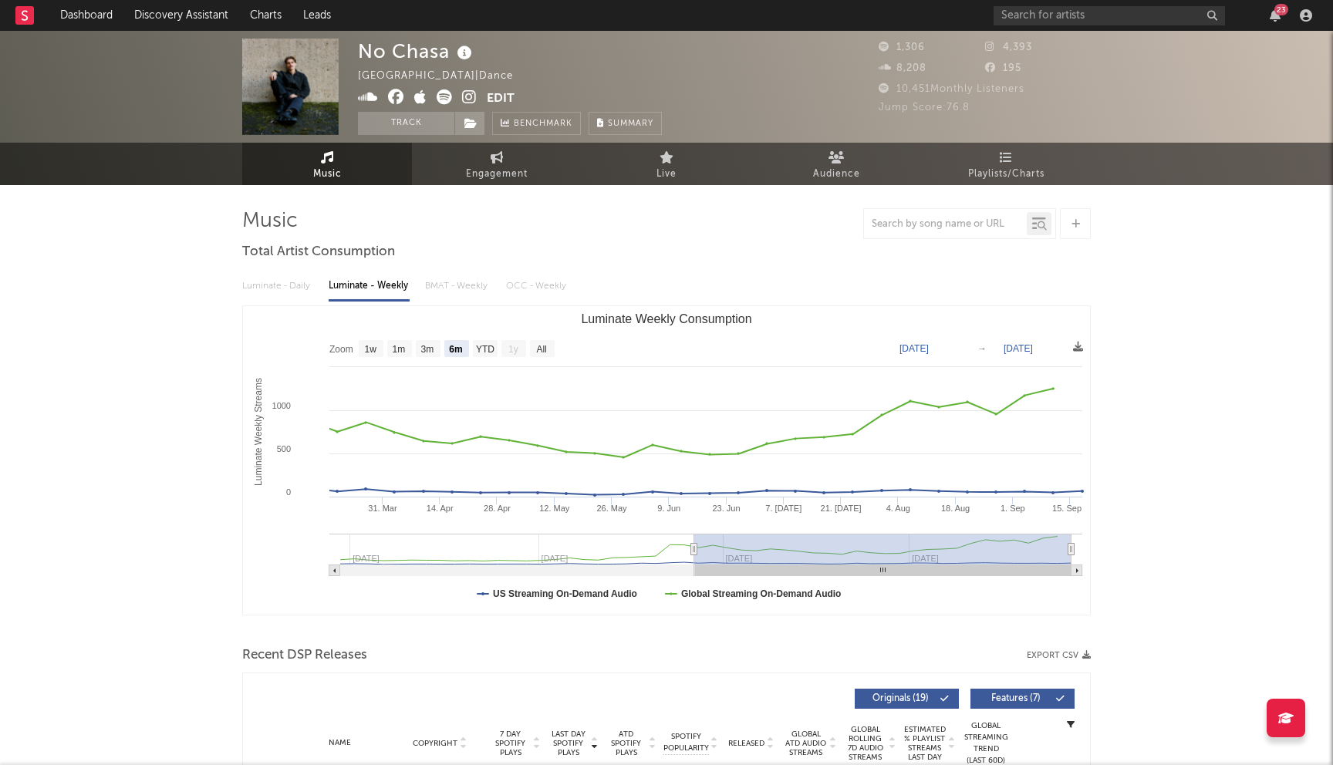
click at [395, 99] on icon at bounding box center [396, 96] width 16 height 15
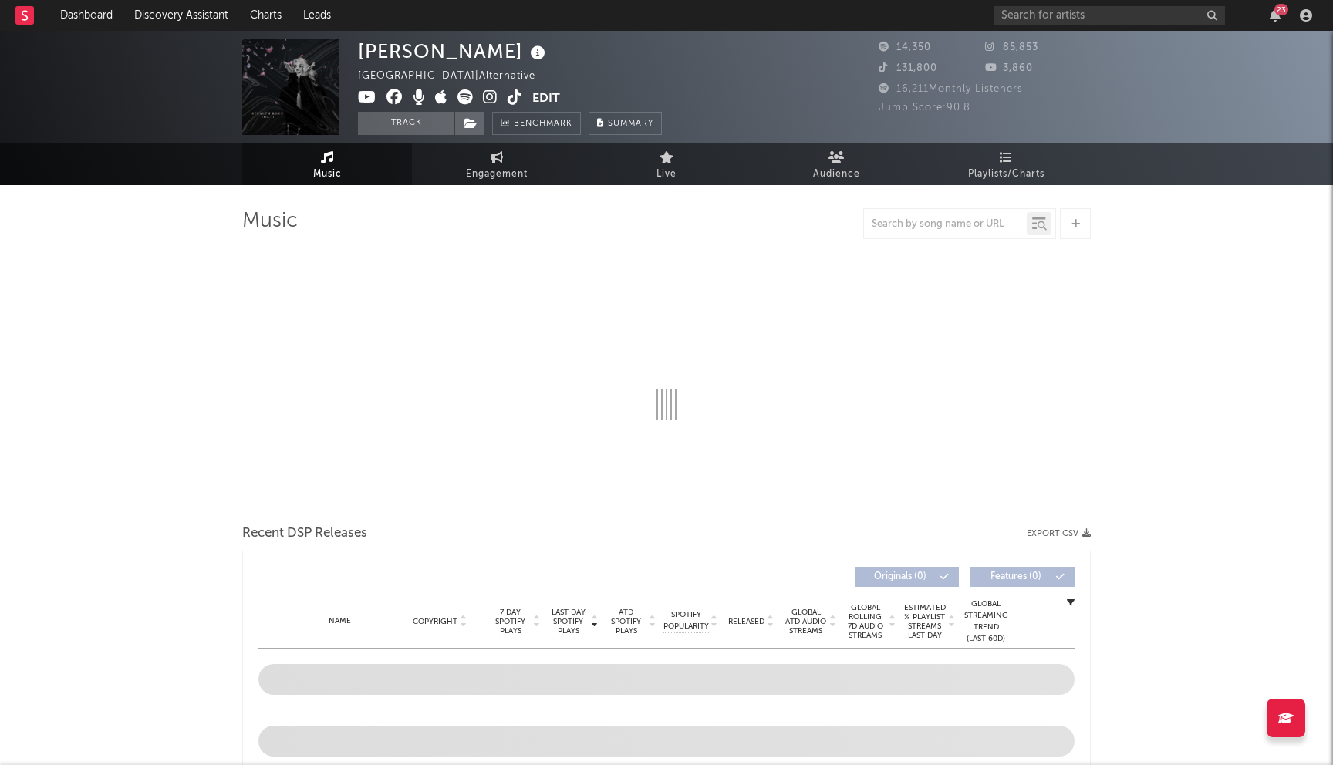
select select "6m"
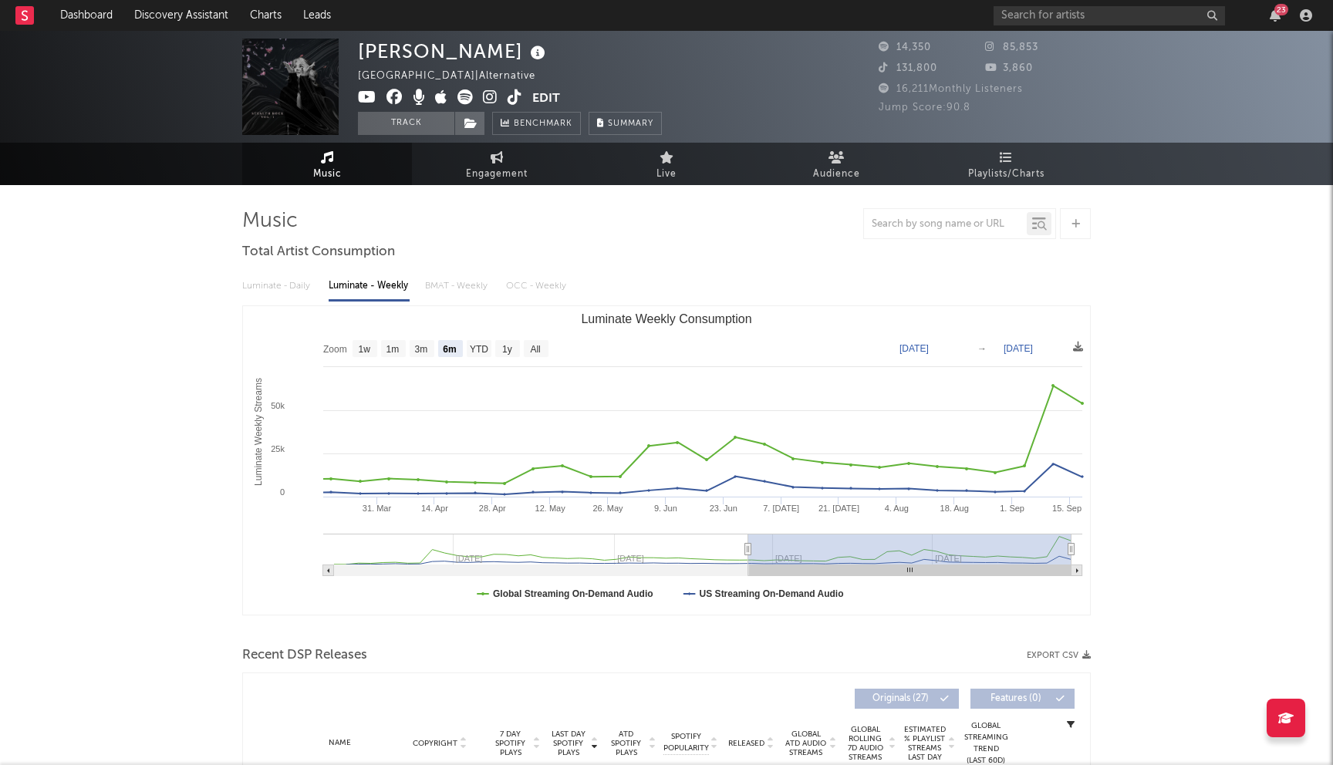
click at [396, 98] on icon at bounding box center [394, 96] width 16 height 15
click at [494, 96] on icon at bounding box center [490, 96] width 15 height 15
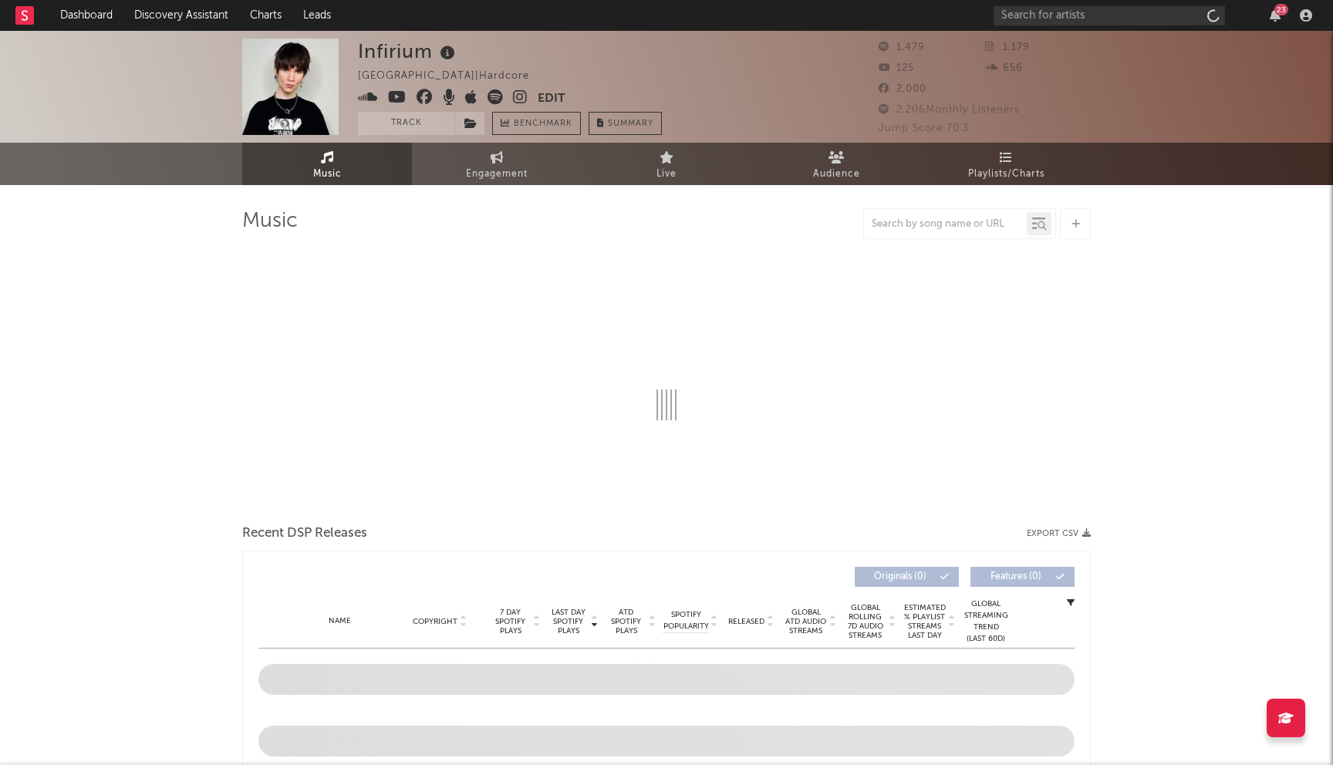
select select "1w"
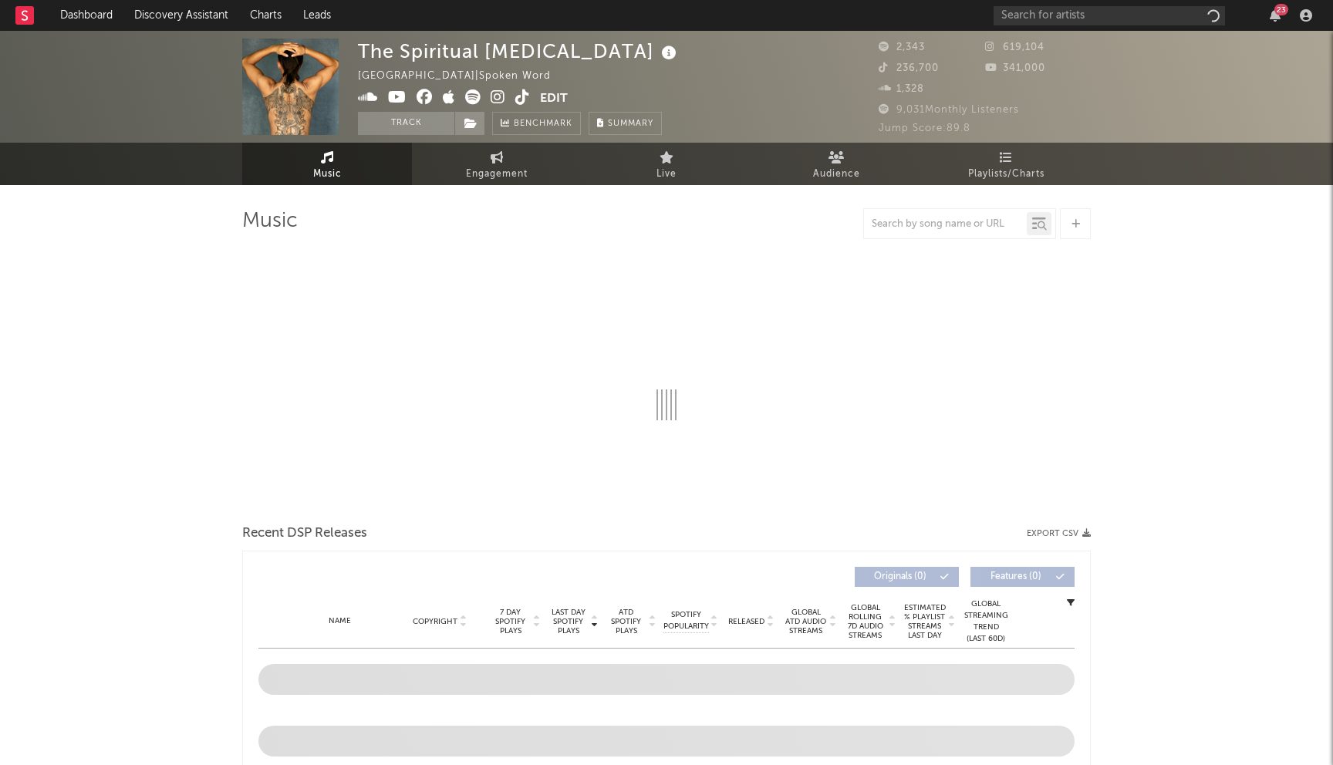
select select "6m"
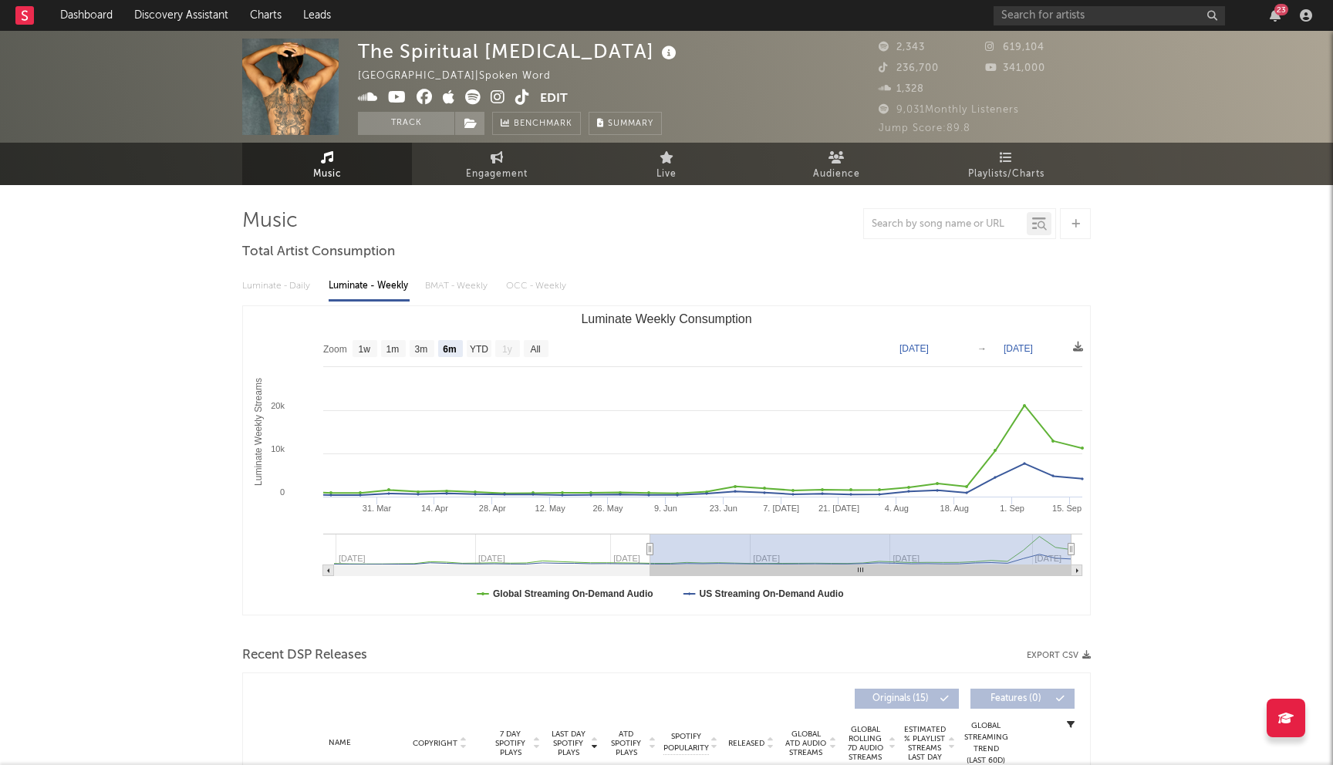
click at [423, 99] on icon at bounding box center [424, 96] width 16 height 15
click at [493, 89] on icon at bounding box center [498, 96] width 15 height 15
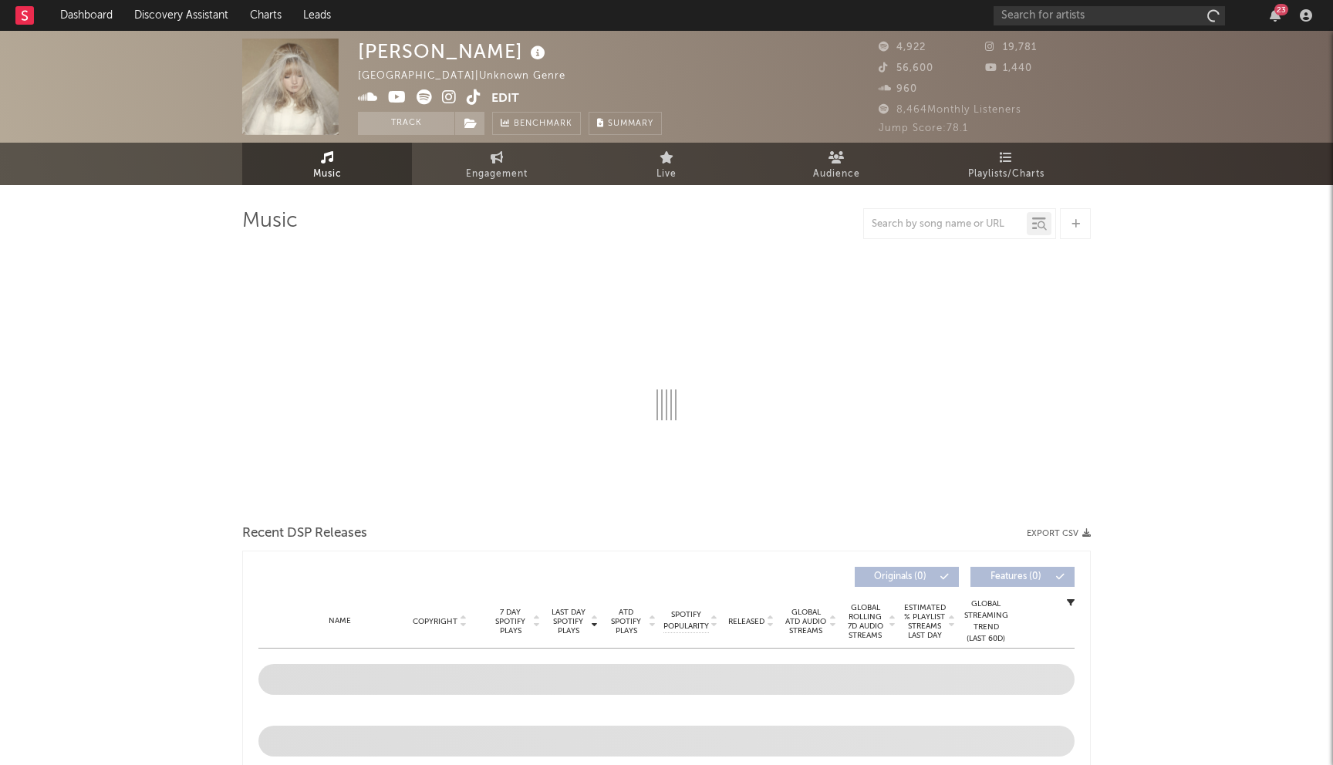
select select "1w"
